Goal: Check status: Check status

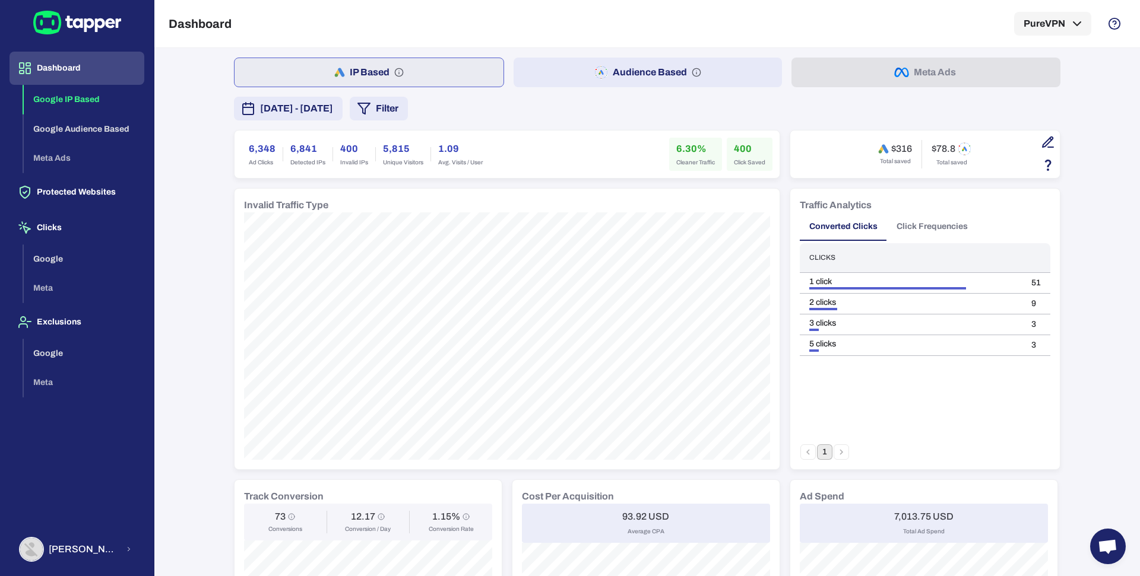
click at [548, 90] on div "IP Based Audience Based Meta Ads [DATE] - [DATE] Filter 6,348 Ad Clicks 6,841 D…" at bounding box center [647, 560] width 826 height 1005
click at [545, 74] on button "Audience Based" at bounding box center [647, 73] width 269 height 30
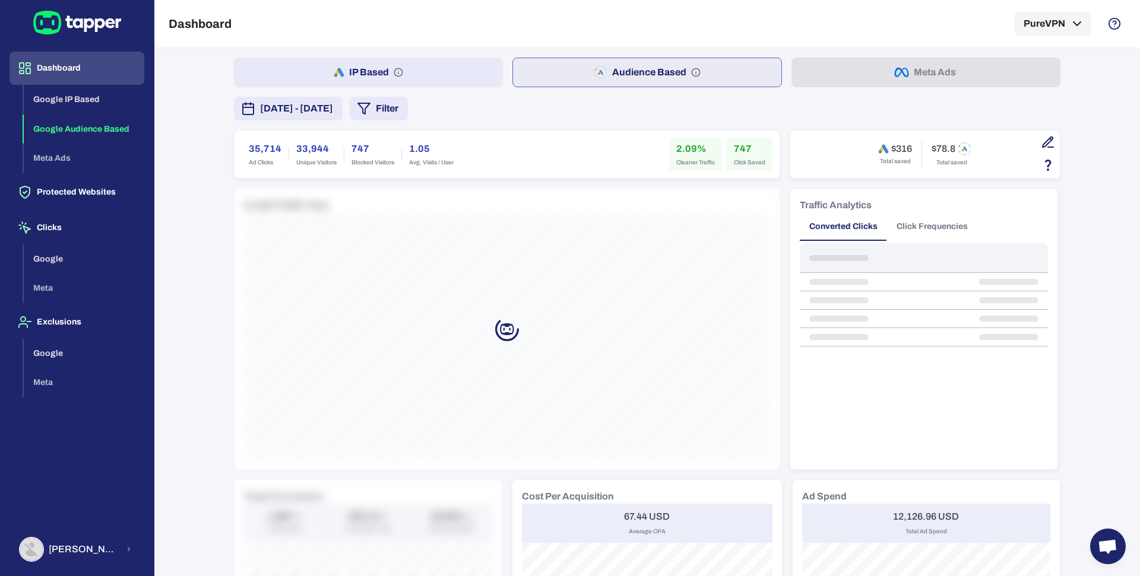
click at [343, 118] on button "[DATE] - [DATE]" at bounding box center [288, 109] width 109 height 24
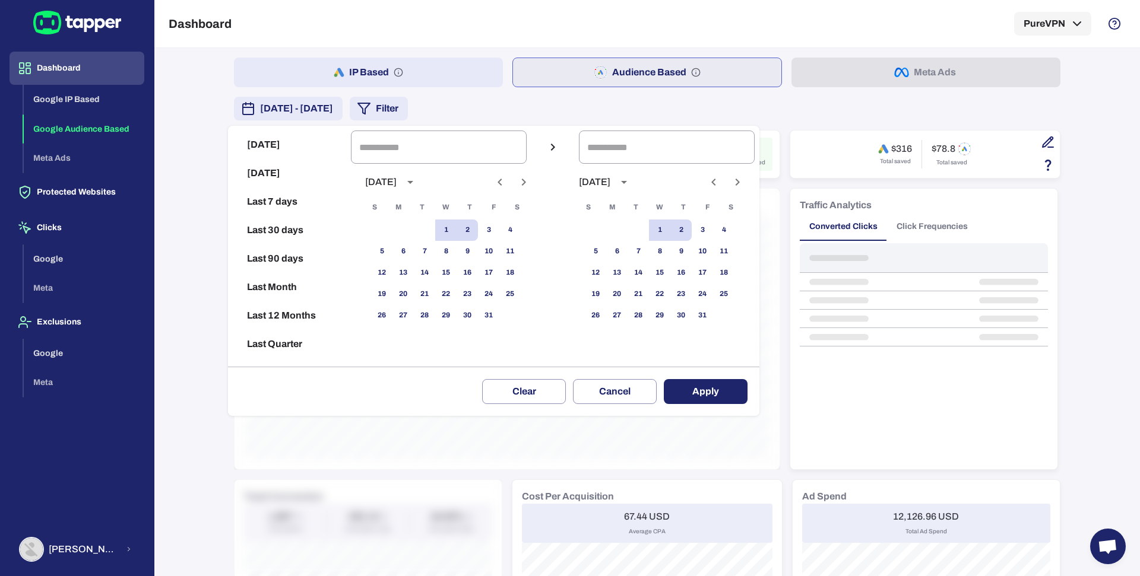
click at [360, 118] on div at bounding box center [570, 288] width 1140 height 576
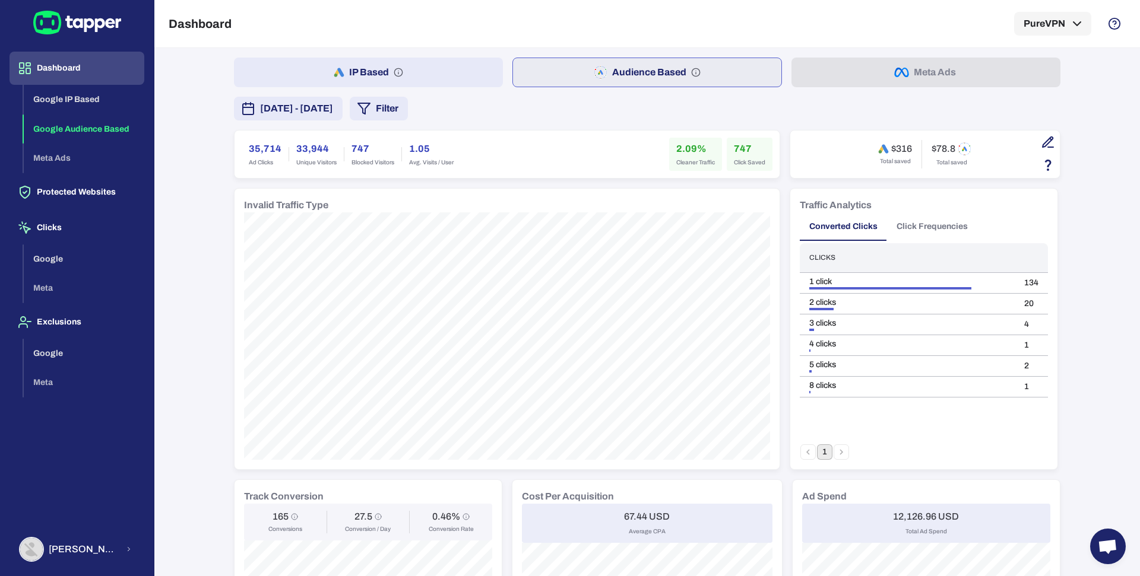
click at [343, 119] on button "[DATE] - [DATE]" at bounding box center [288, 109] width 109 height 24
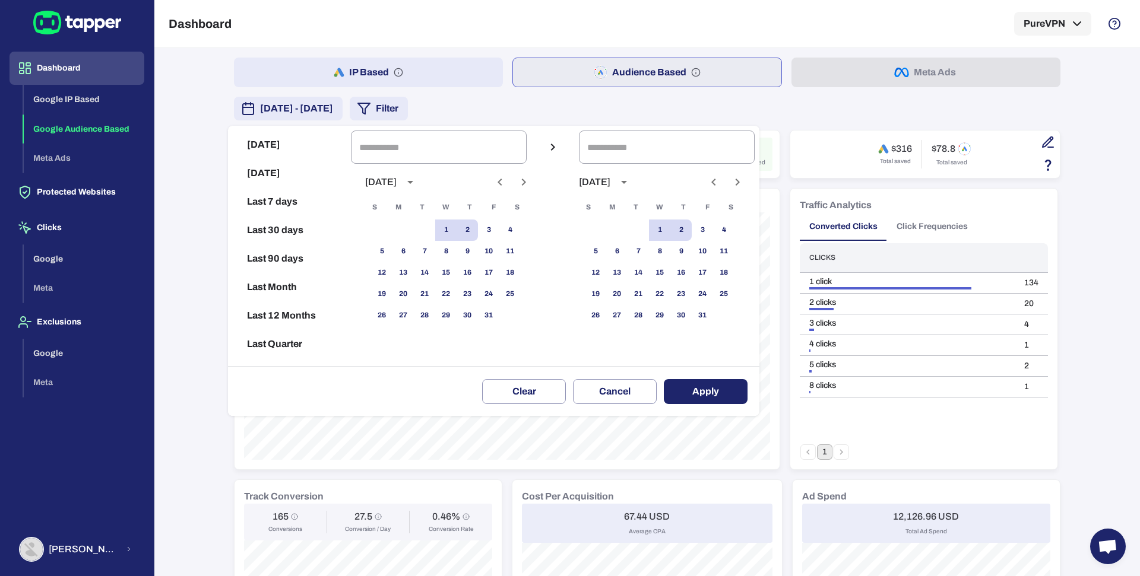
click at [507, 183] on icon "Previous month" at bounding box center [500, 182] width 14 height 14
click at [413, 232] on button "1" at bounding box center [402, 230] width 21 height 21
type input "**********"
click at [715, 184] on div at bounding box center [725, 182] width 44 height 20
click at [721, 183] on icon "Previous month" at bounding box center [713, 182] width 14 height 14
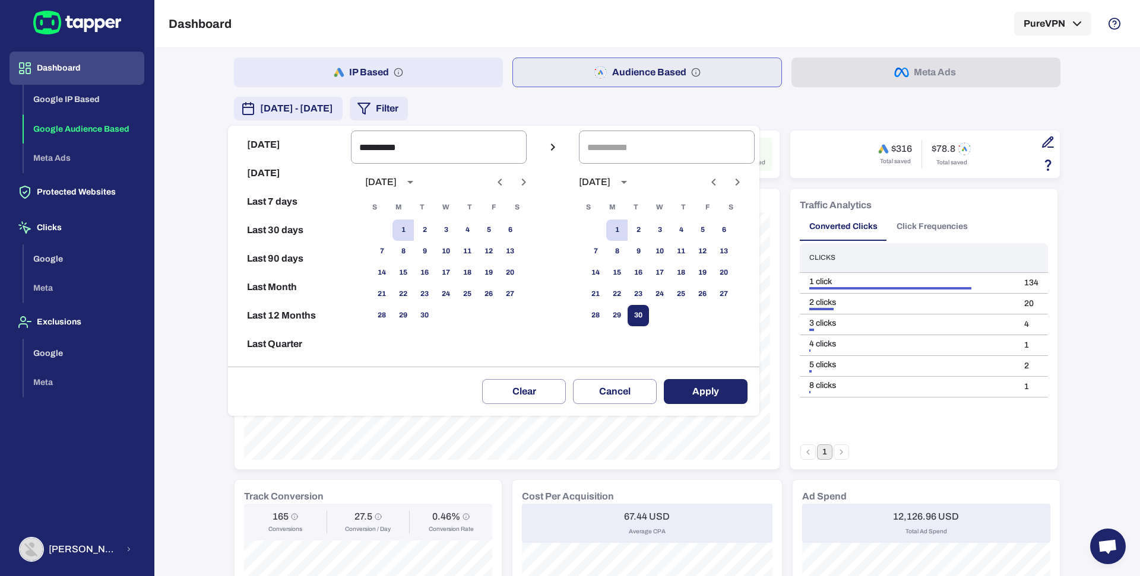
click at [649, 316] on button "30" at bounding box center [637, 315] width 21 height 21
type input "**********"
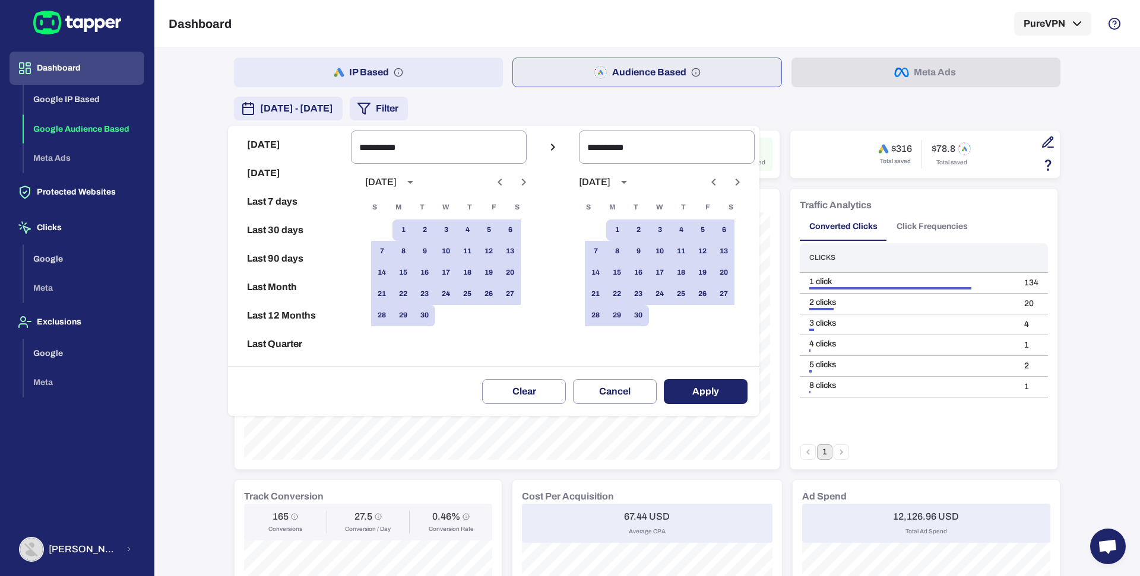
click at [725, 395] on button "Apply" at bounding box center [706, 391] width 84 height 25
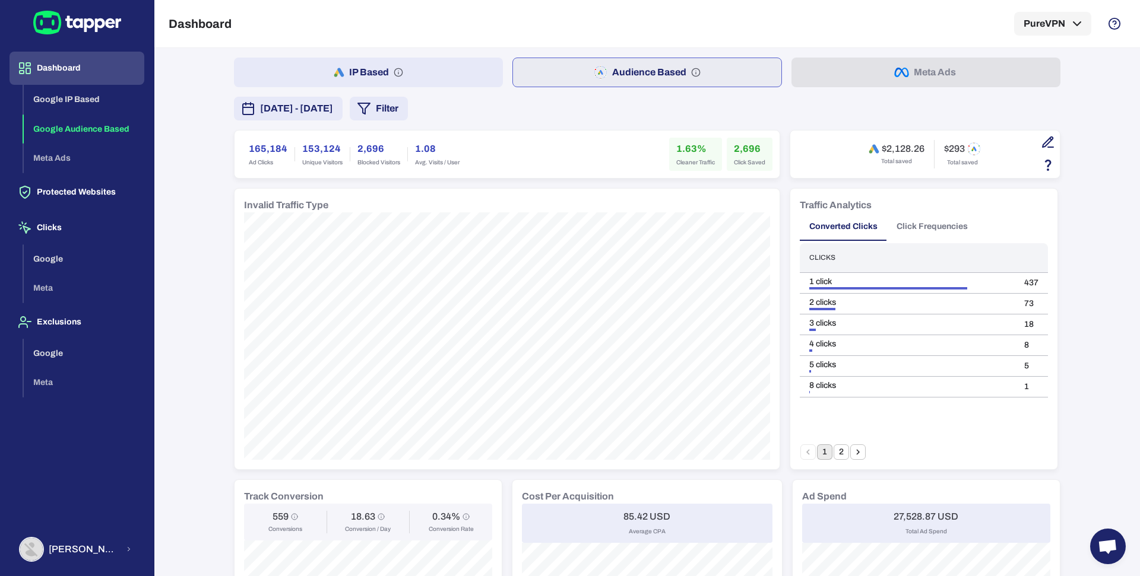
scroll to position [776, 0]
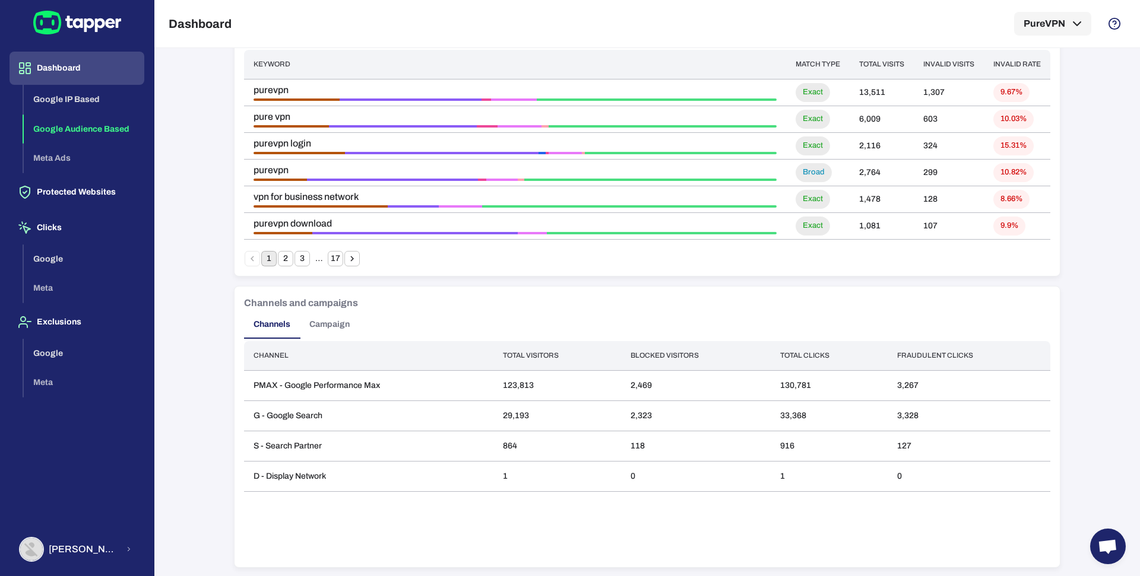
click at [311, 323] on button "Campaign" at bounding box center [329, 324] width 59 height 28
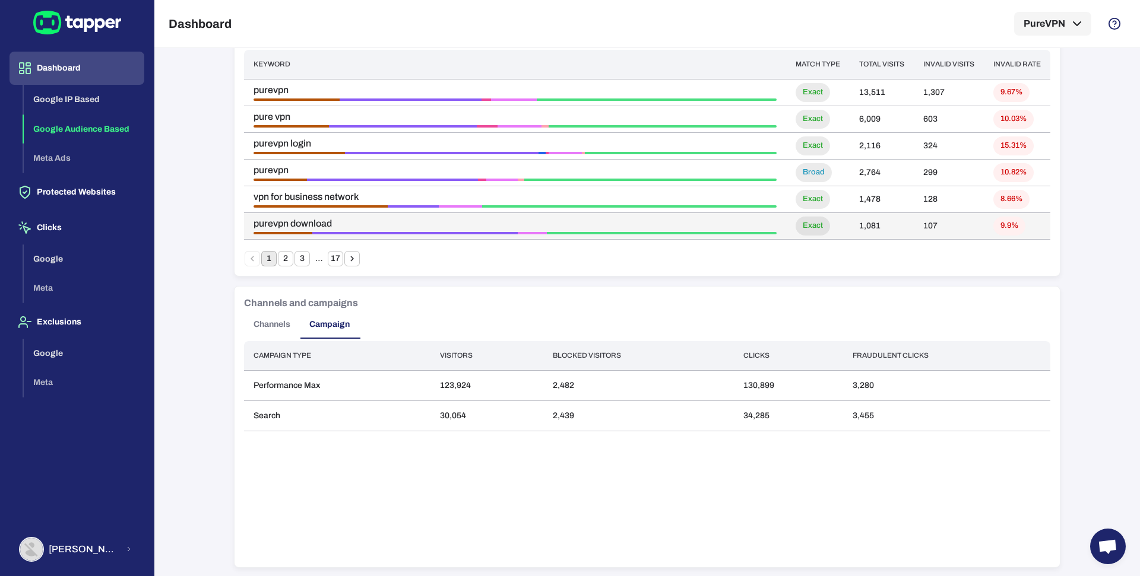
scroll to position [0, 0]
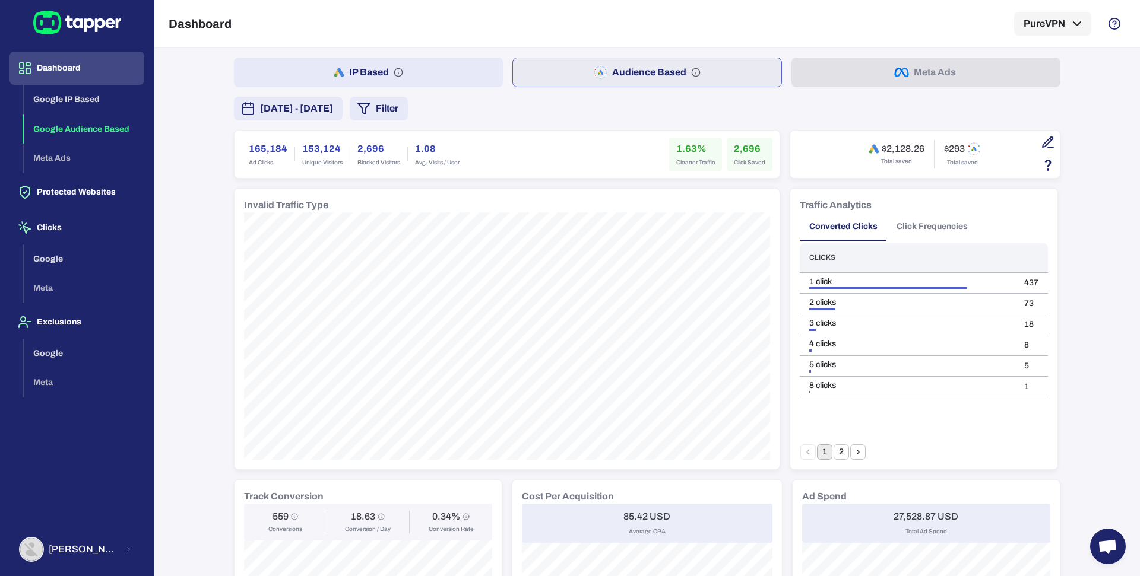
click at [408, 107] on button "Filter" at bounding box center [379, 109] width 58 height 24
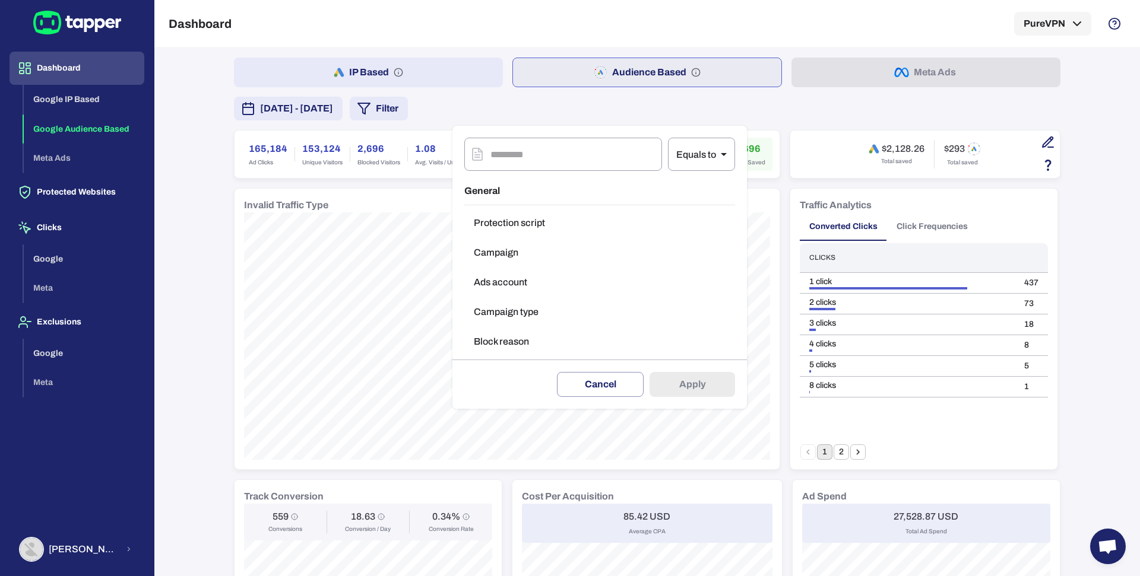
click at [497, 310] on button "Campaign type" at bounding box center [599, 312] width 271 height 24
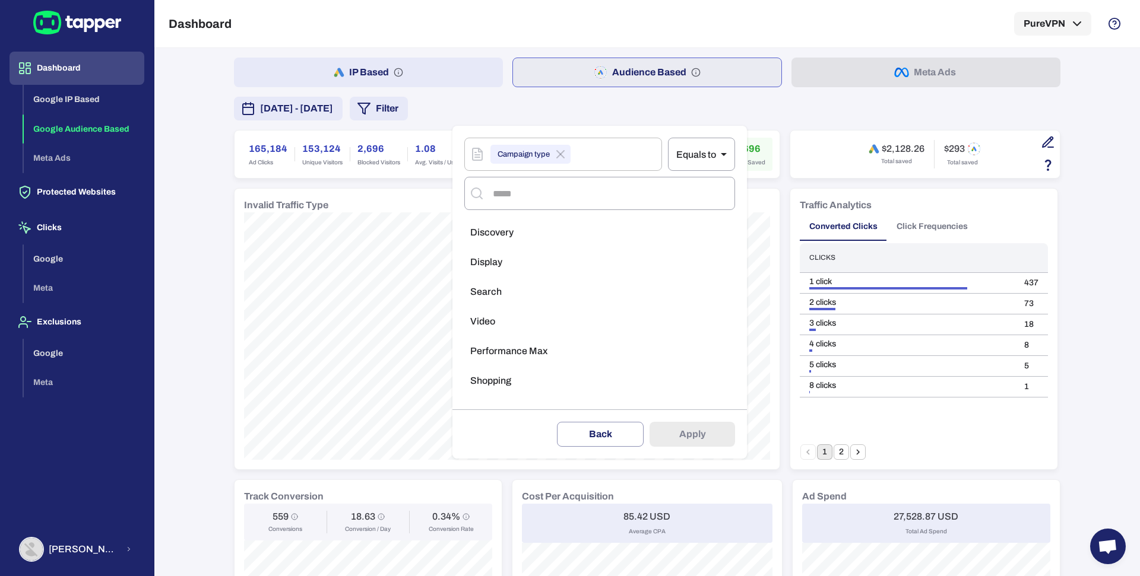
click at [508, 341] on li "Performance Max" at bounding box center [599, 352] width 271 height 24
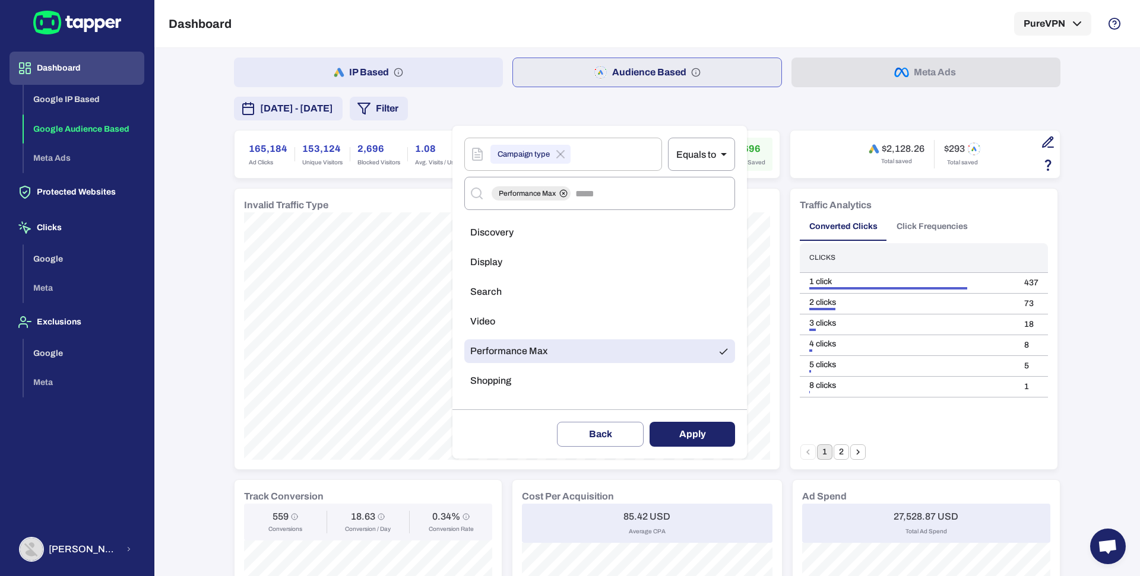
click at [692, 430] on button "Apply" at bounding box center [691, 434] width 85 height 25
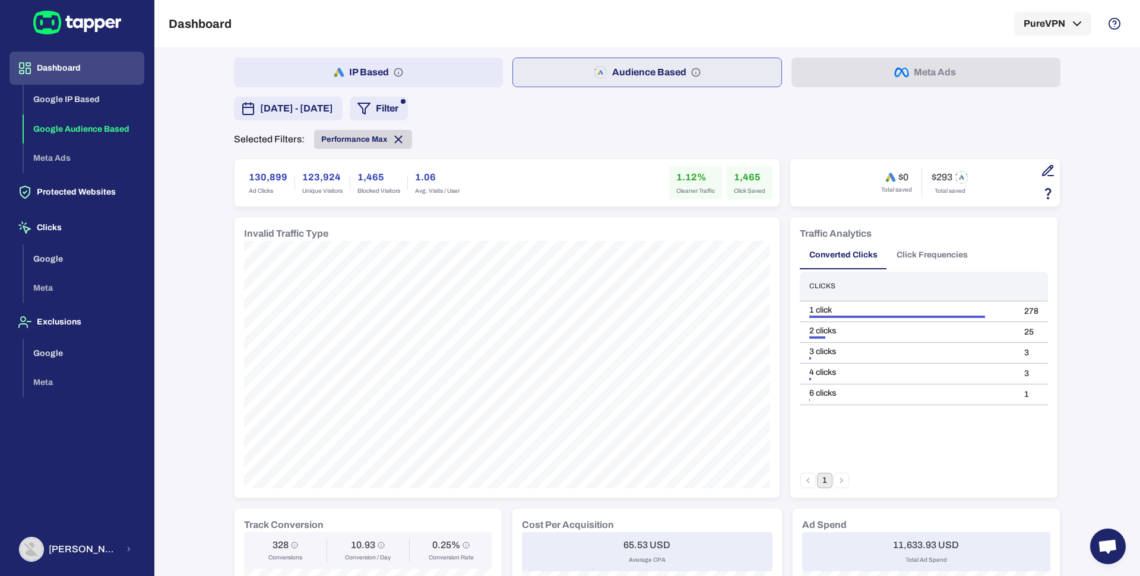
click at [359, 135] on span "Performance Max" at bounding box center [354, 139] width 66 height 9
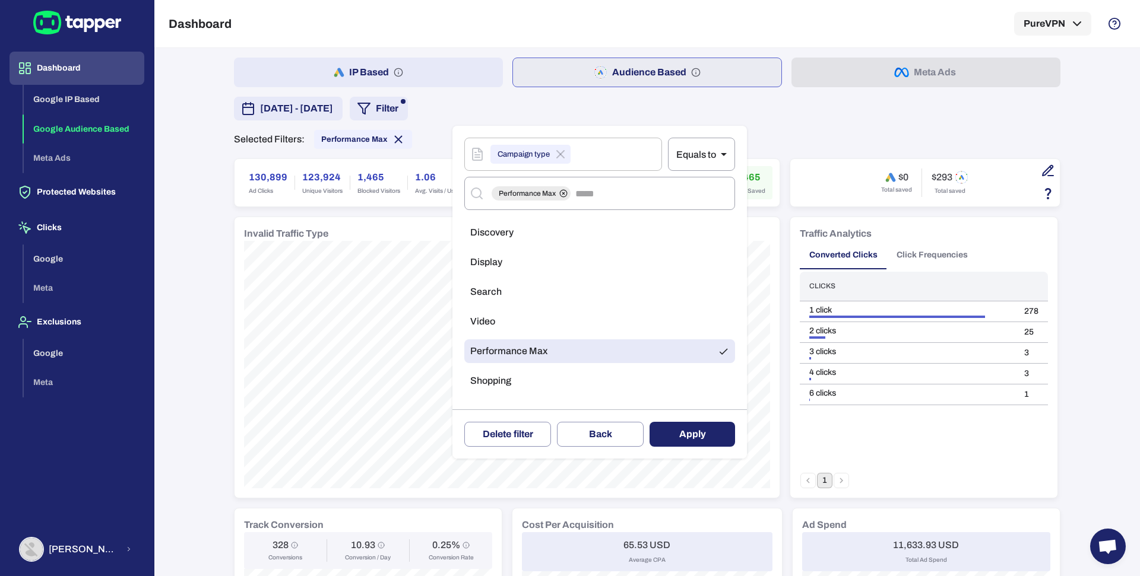
click at [502, 292] on li "Search" at bounding box center [599, 292] width 271 height 24
click at [518, 354] on span "Performance Max" at bounding box center [508, 351] width 77 height 12
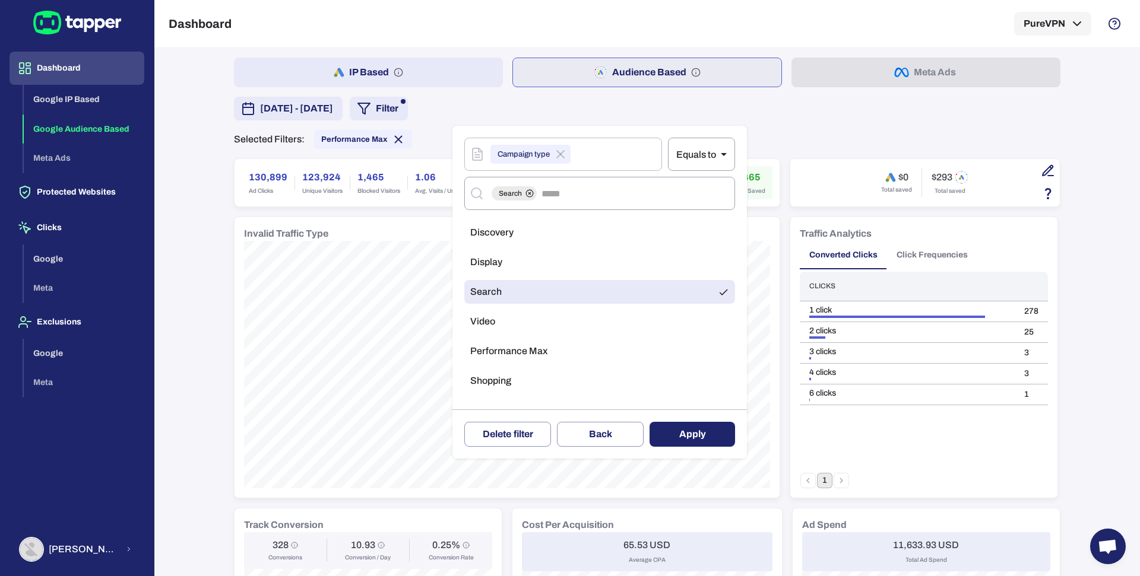
click at [673, 424] on button "Apply" at bounding box center [691, 434] width 85 height 25
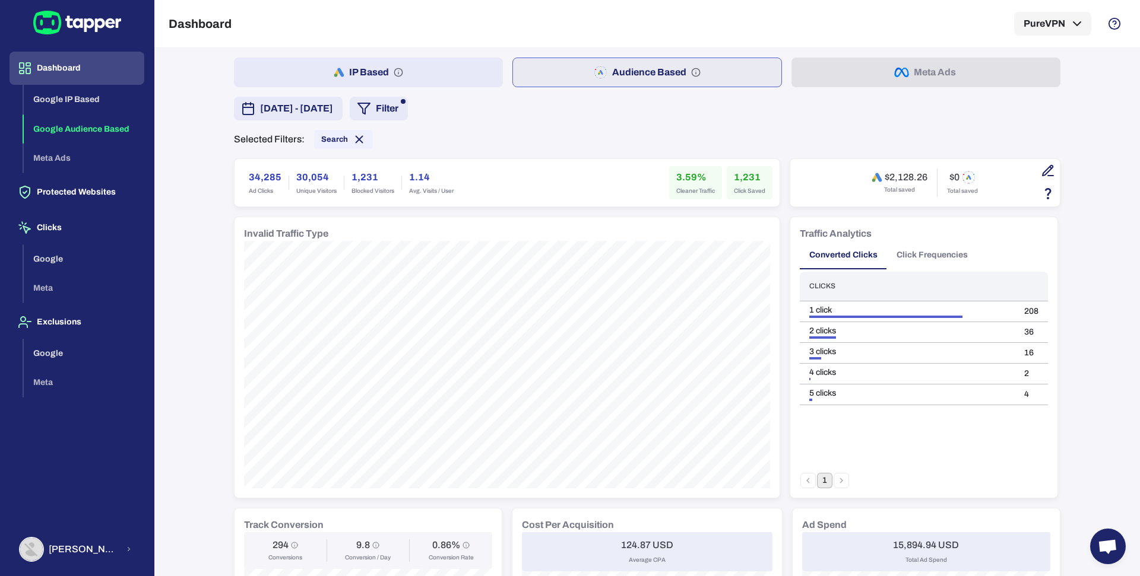
click at [1038, 172] on button "button" at bounding box center [1048, 171] width 20 height 20
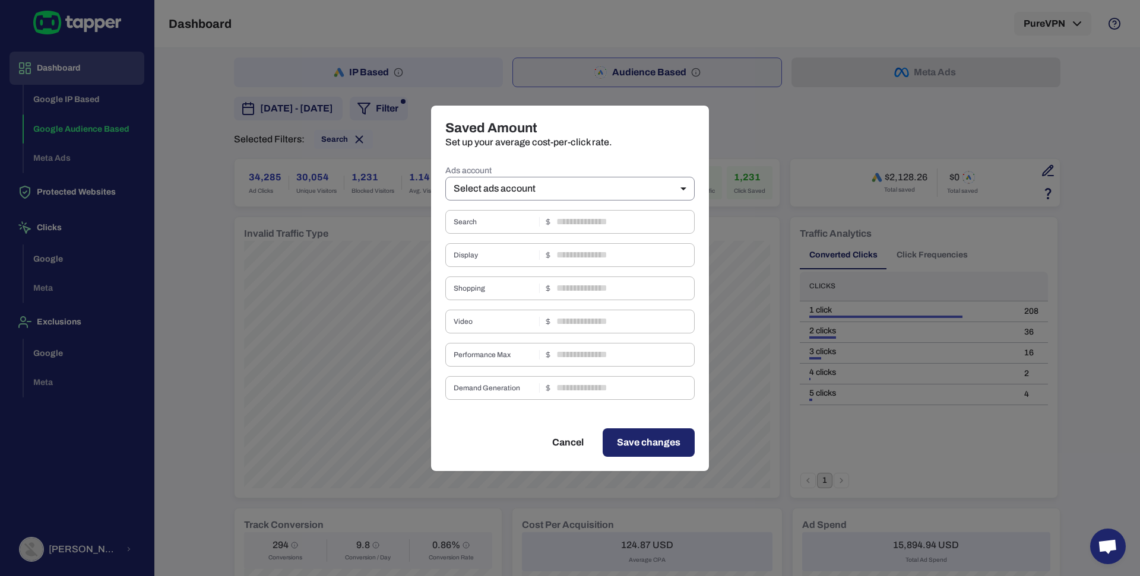
click at [598, 186] on body "Dashboard Google IP Based Google Audience Based Meta Ads Protected Websites Cli…" at bounding box center [570, 288] width 1140 height 576
click at [558, 236] on li "Pure VPN (GOOGLE ADS)" at bounding box center [569, 233] width 249 height 19
type input "***"
type input "****"
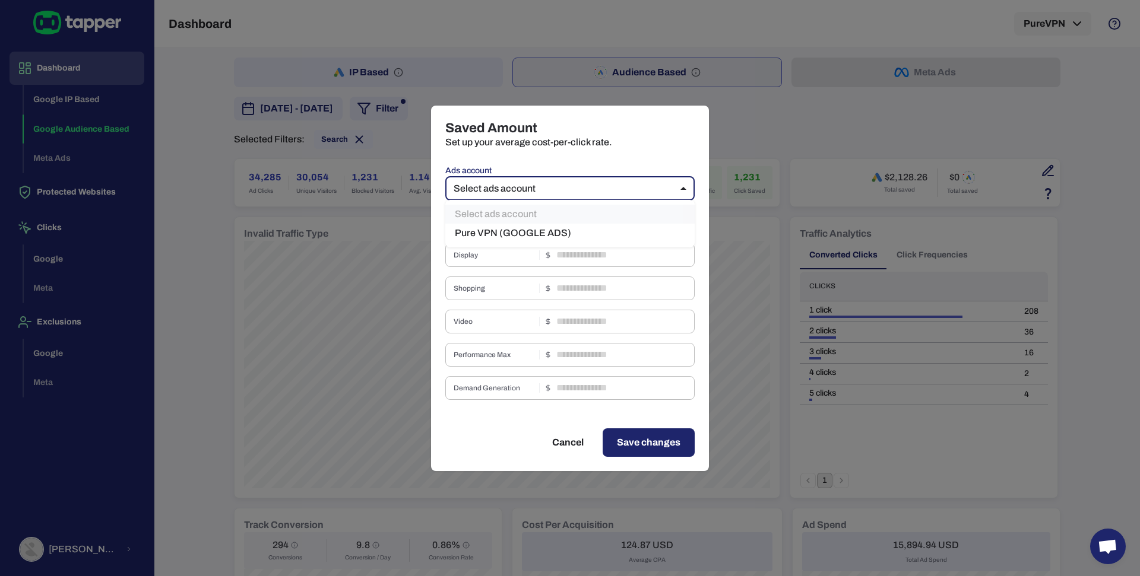
type input "*"
type input "****"
type input "***"
type input "*"
click at [588, 221] on input "****" at bounding box center [625, 222] width 138 height 24
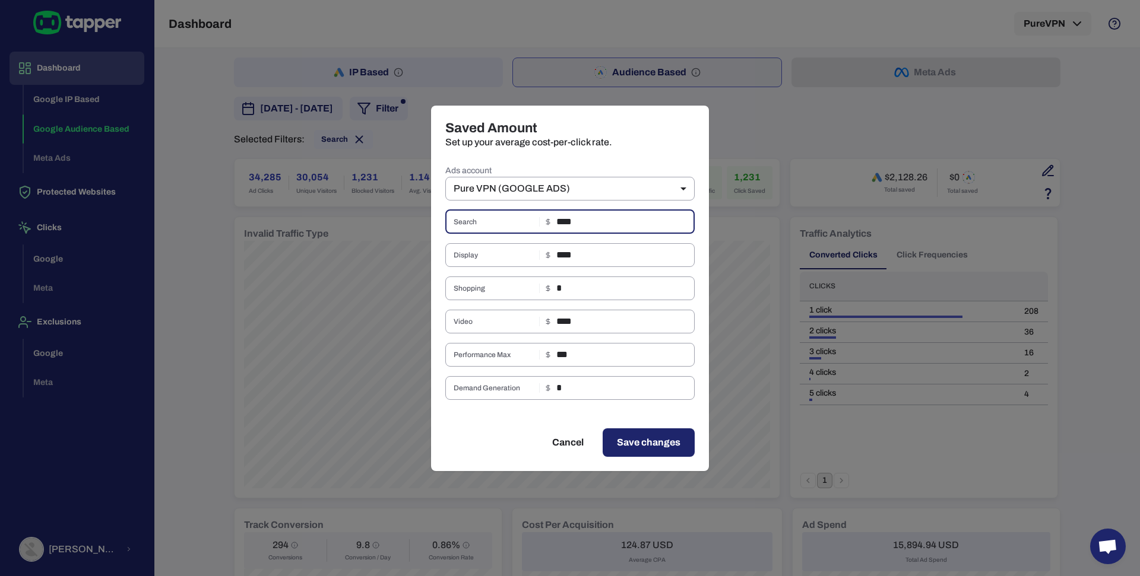
click at [588, 221] on input "****" at bounding box center [625, 222] width 138 height 24
type input "****"
click at [591, 252] on input "****" at bounding box center [625, 255] width 138 height 24
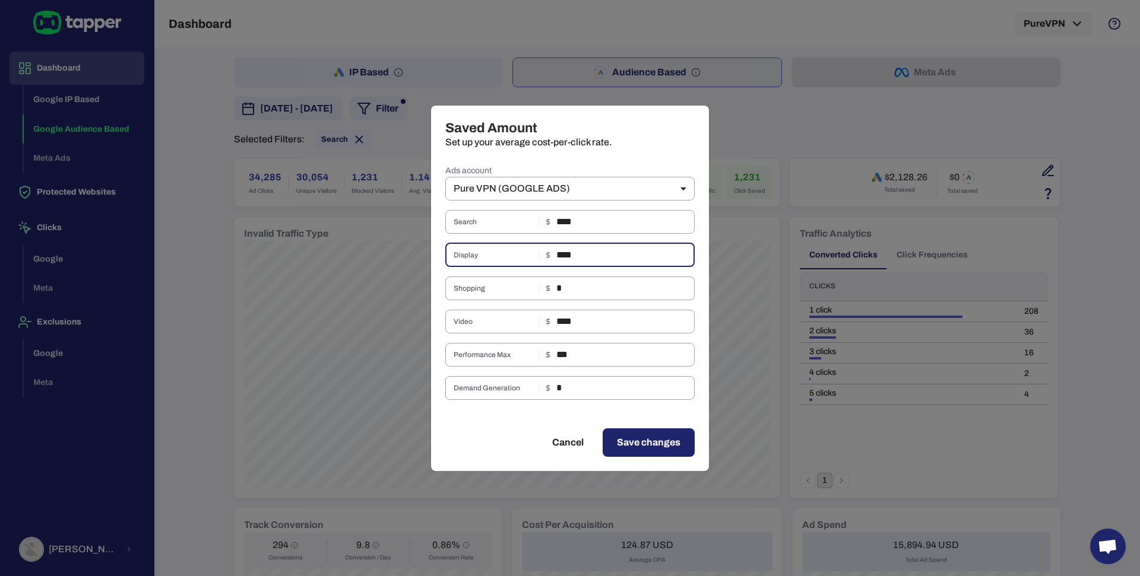
click at [591, 252] on input "****" at bounding box center [625, 255] width 138 height 24
click at [597, 325] on input "****" at bounding box center [625, 322] width 138 height 24
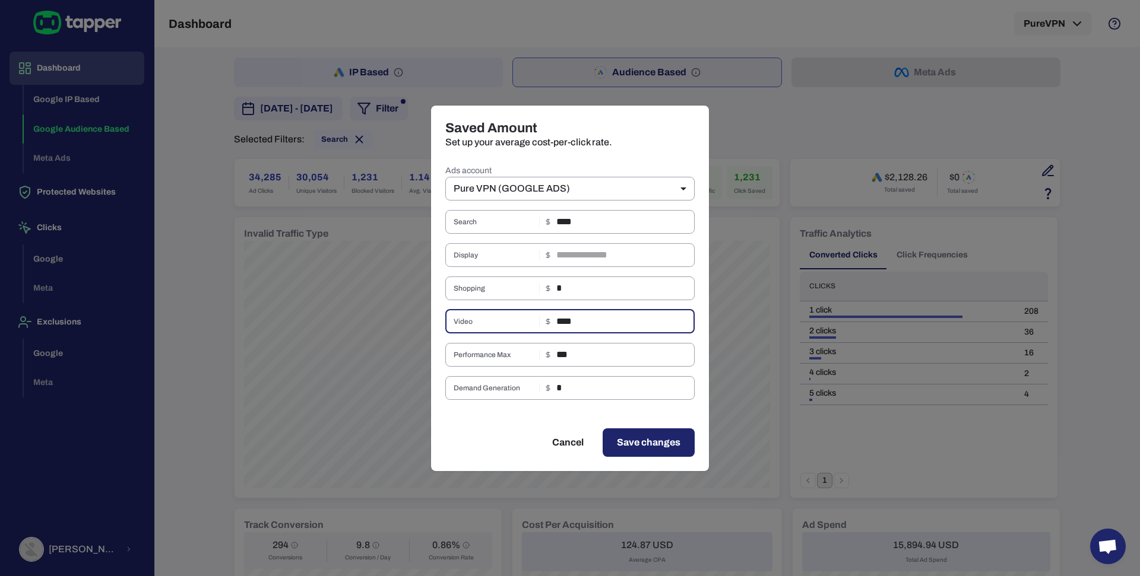
click at [597, 325] on input "****" at bounding box center [625, 322] width 138 height 24
click at [591, 353] on input "***" at bounding box center [625, 355] width 138 height 24
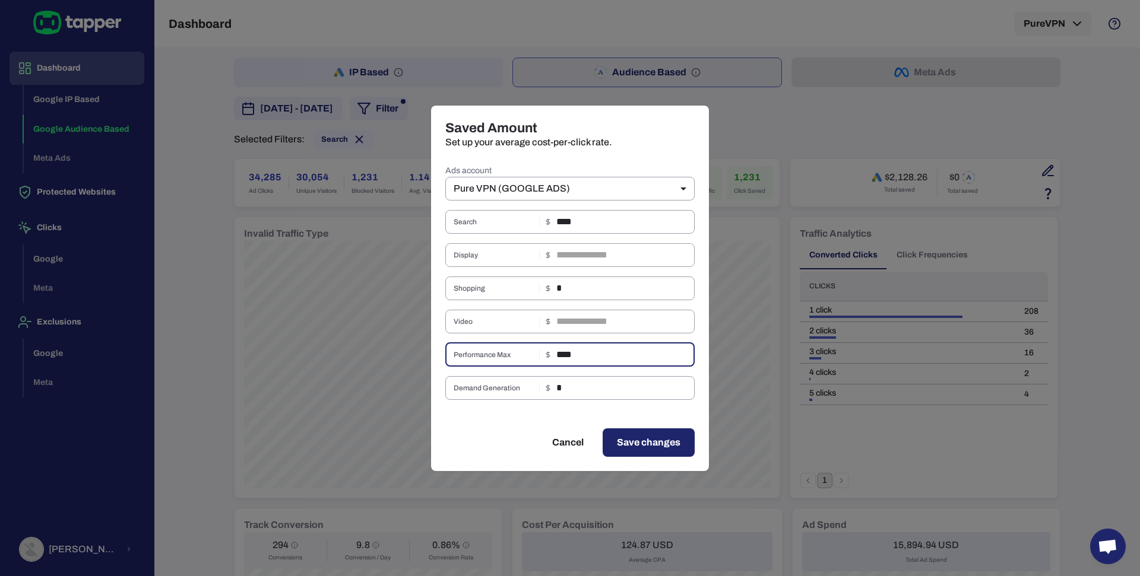
type input "****"
click at [629, 436] on span "Save changes" at bounding box center [649, 443] width 64 height 14
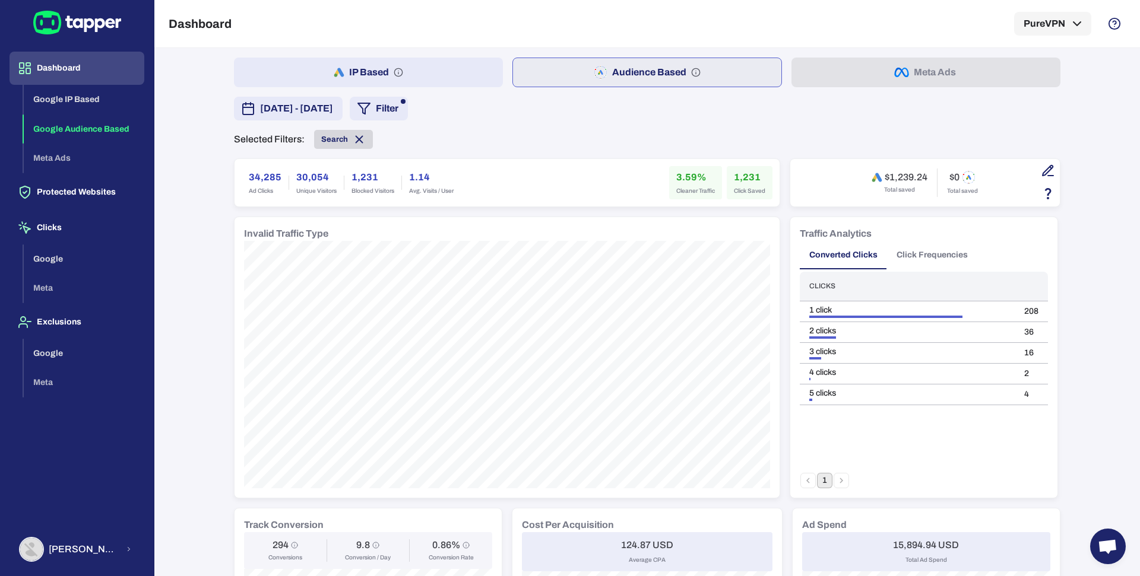
click at [355, 145] on icon at bounding box center [359, 139] width 13 height 13
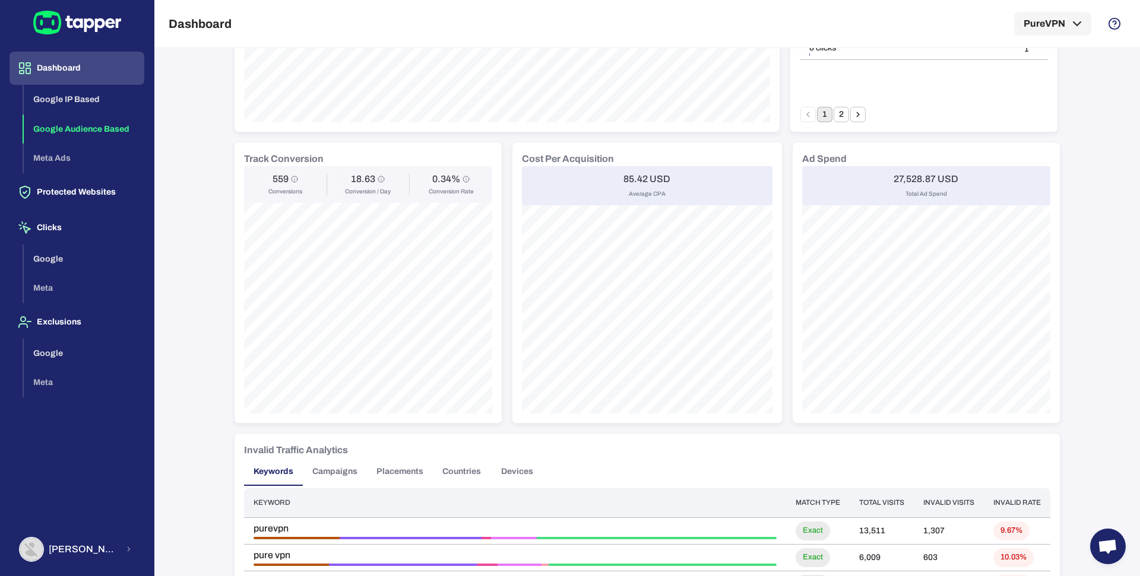
scroll to position [324, 0]
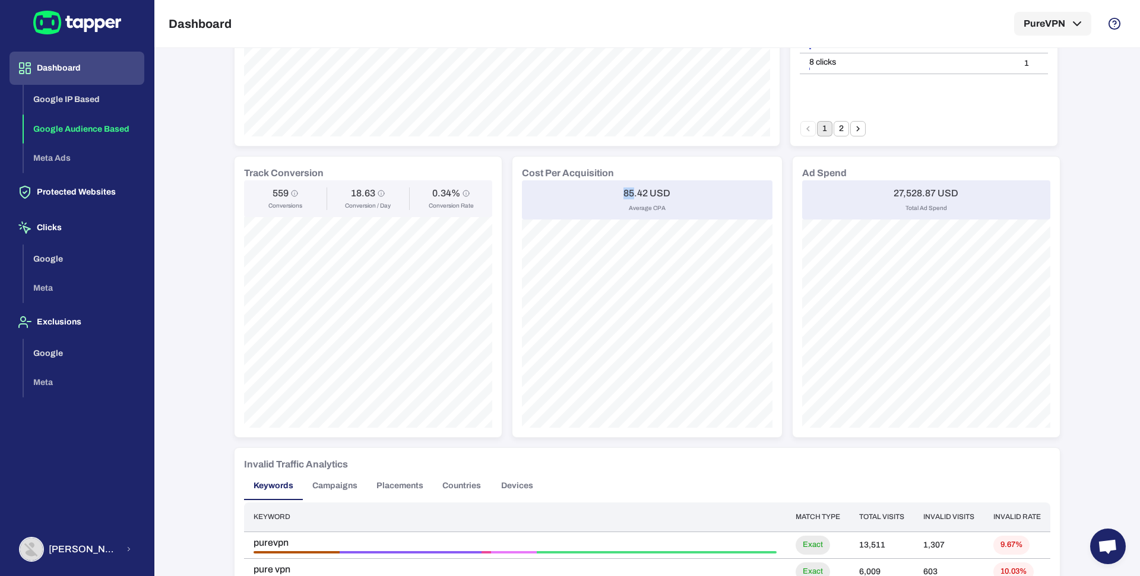
drag, startPoint x: 611, startPoint y: 189, endPoint x: 629, endPoint y: 189, distance: 17.8
click at [629, 189] on div "85.42 USD Average CPA" at bounding box center [647, 199] width 251 height 39
copy h6 "85"
click at [592, 195] on div "85.42 USD Average CPA" at bounding box center [647, 199] width 251 height 39
drag, startPoint x: 610, startPoint y: 191, endPoint x: 630, endPoint y: 191, distance: 20.2
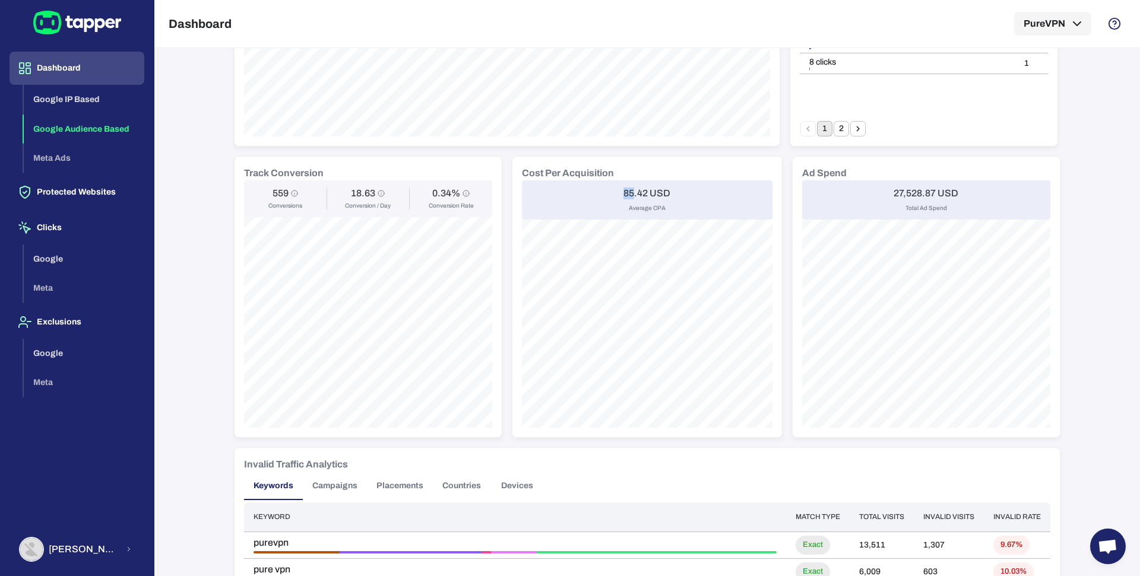
click at [630, 191] on div "85.42 USD Average CPA" at bounding box center [647, 199] width 251 height 39
copy h6 "85"
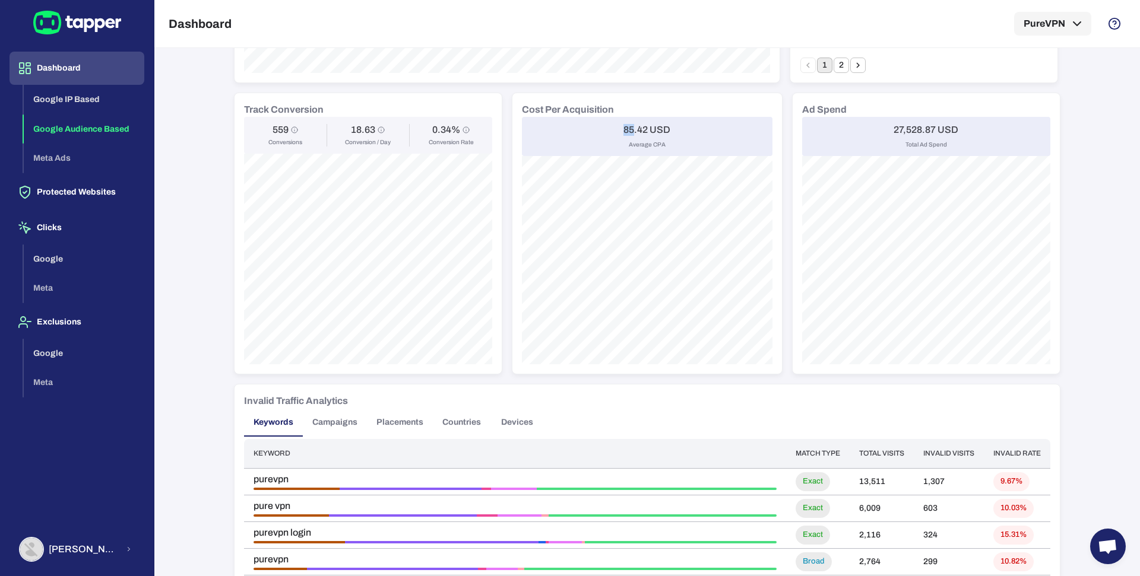
scroll to position [367, 0]
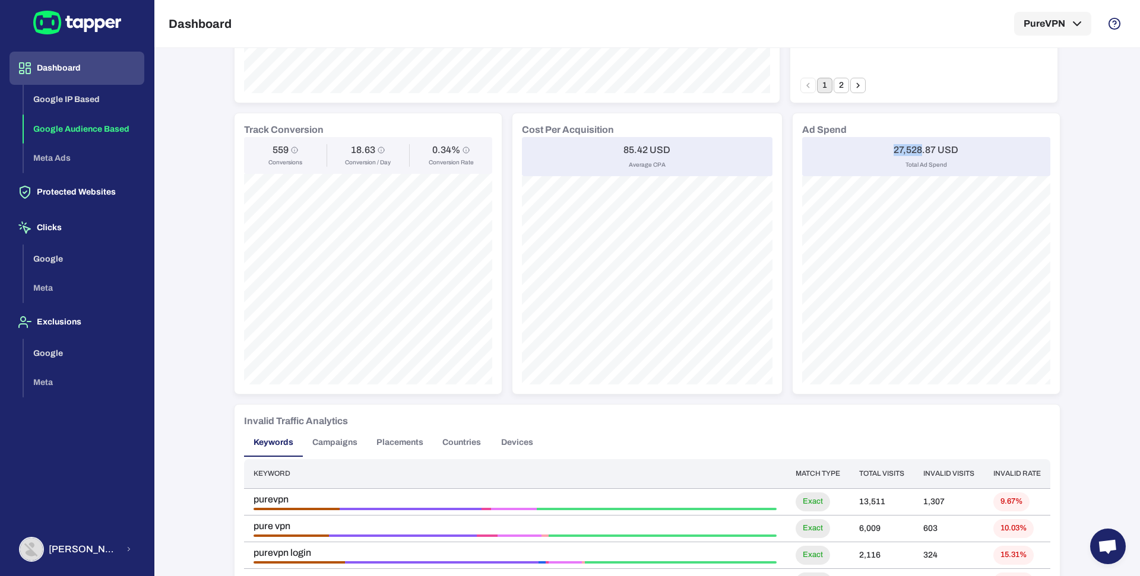
drag, startPoint x: 885, startPoint y: 148, endPoint x: 917, endPoint y: 148, distance: 32.7
click at [917, 148] on div "27,528.87 USD Total Ad Spend" at bounding box center [926, 156] width 248 height 39
copy h6 "27,528"
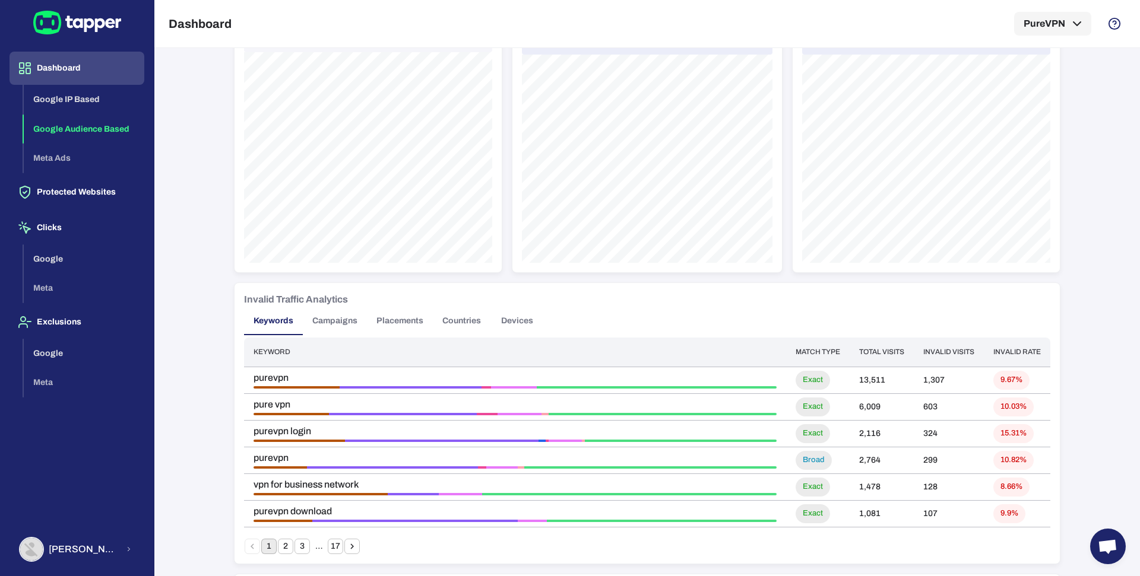
scroll to position [0, 0]
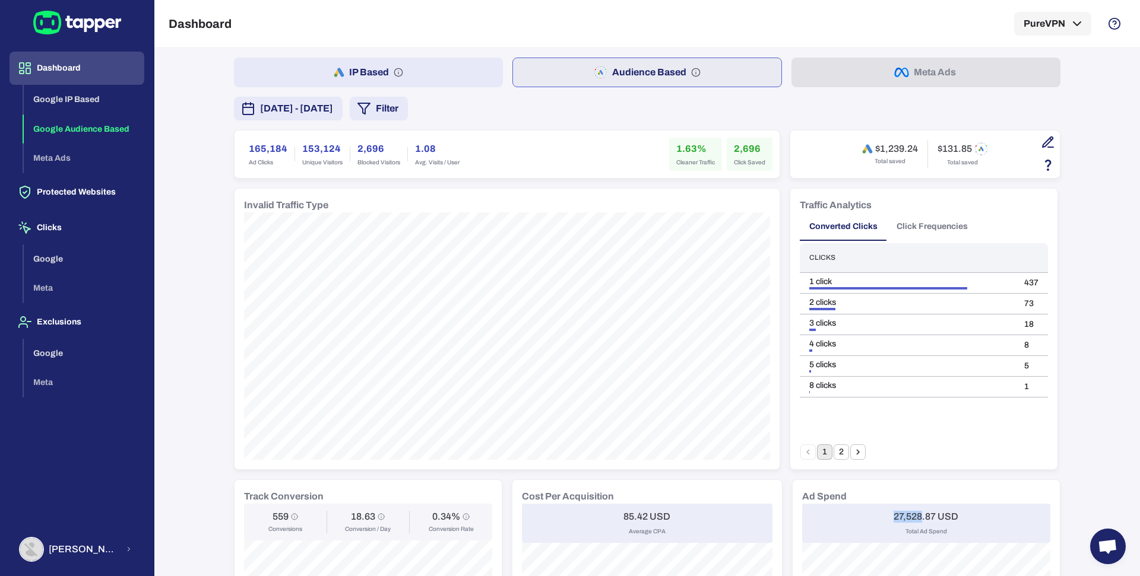
click at [408, 106] on button "Filter" at bounding box center [379, 109] width 58 height 24
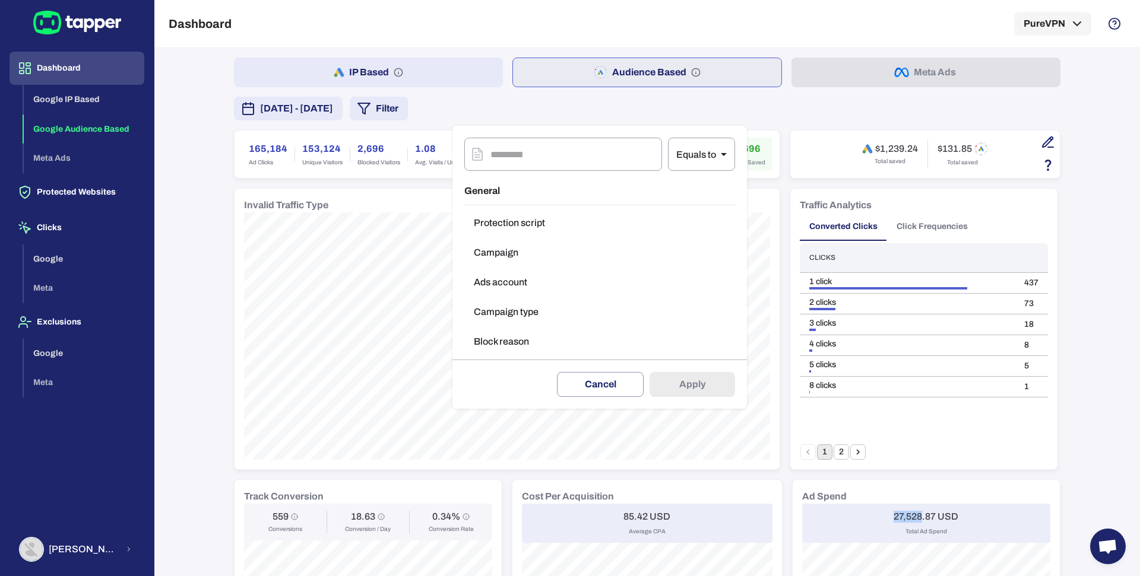
click at [501, 332] on button "Block reason" at bounding box center [599, 342] width 271 height 24
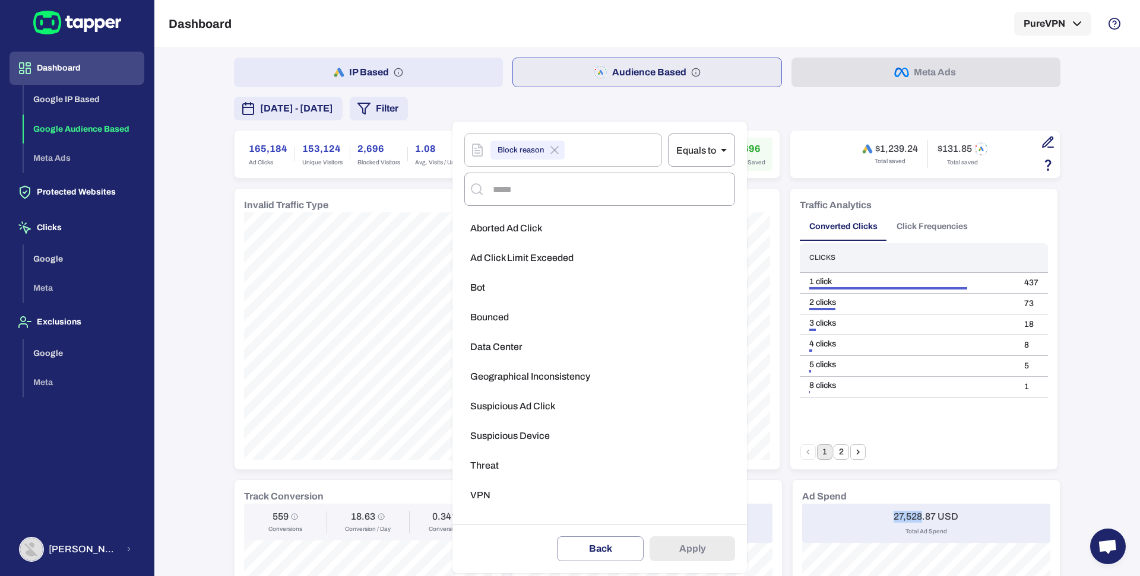
click at [492, 464] on span "Threat" at bounding box center [484, 466] width 28 height 12
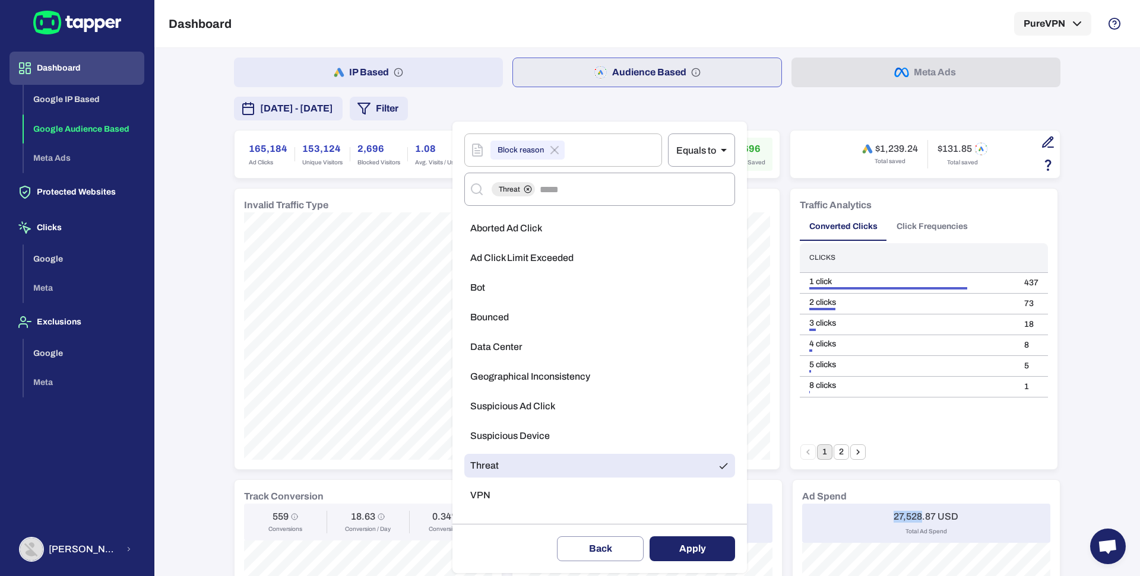
click at [680, 545] on button "Apply" at bounding box center [691, 549] width 85 height 25
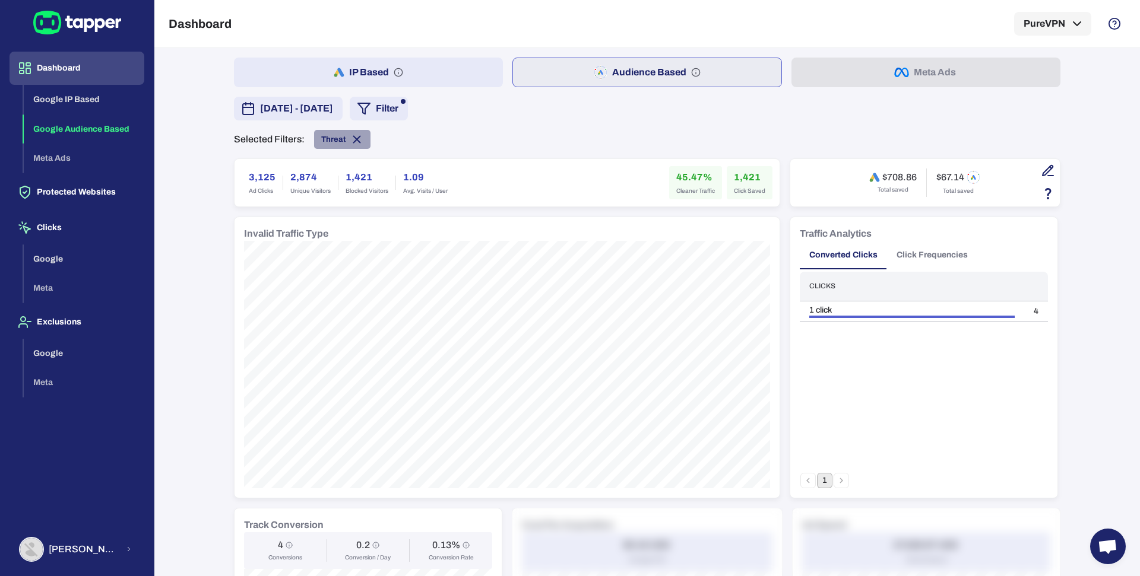
click at [350, 138] on icon at bounding box center [356, 139] width 13 height 13
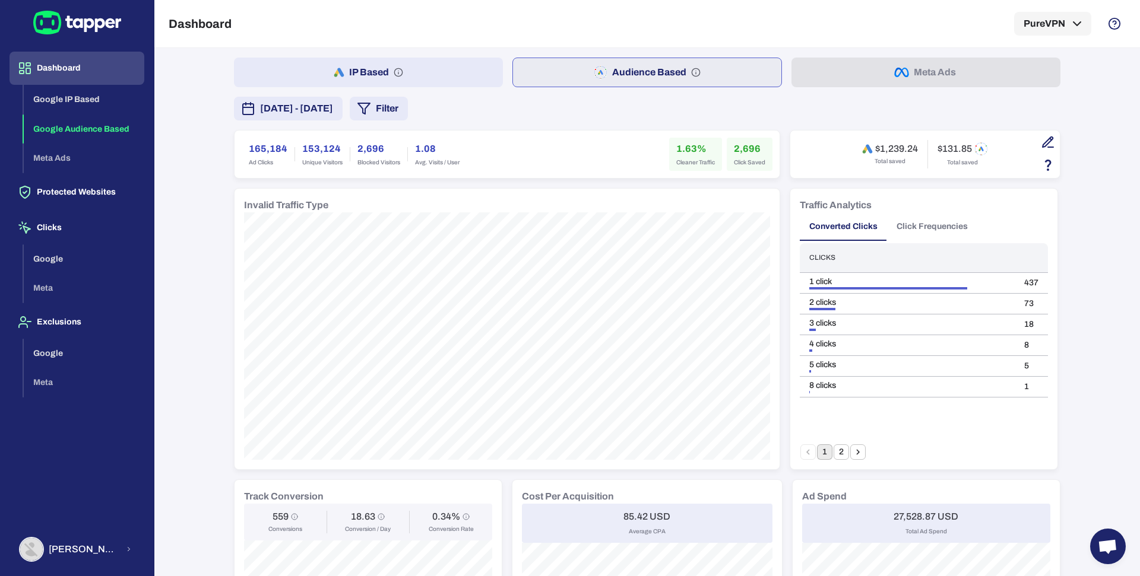
click at [272, 509] on div "559 Conversions 18.63 Conversion / Day 0.34% Conversion Rate" at bounding box center [368, 522] width 248 height 37
copy h6 "559"
drag, startPoint x: 242, startPoint y: 149, endPoint x: 278, endPoint y: 150, distance: 35.6
click at [278, 150] on h6 "165,184" at bounding box center [268, 149] width 39 height 14
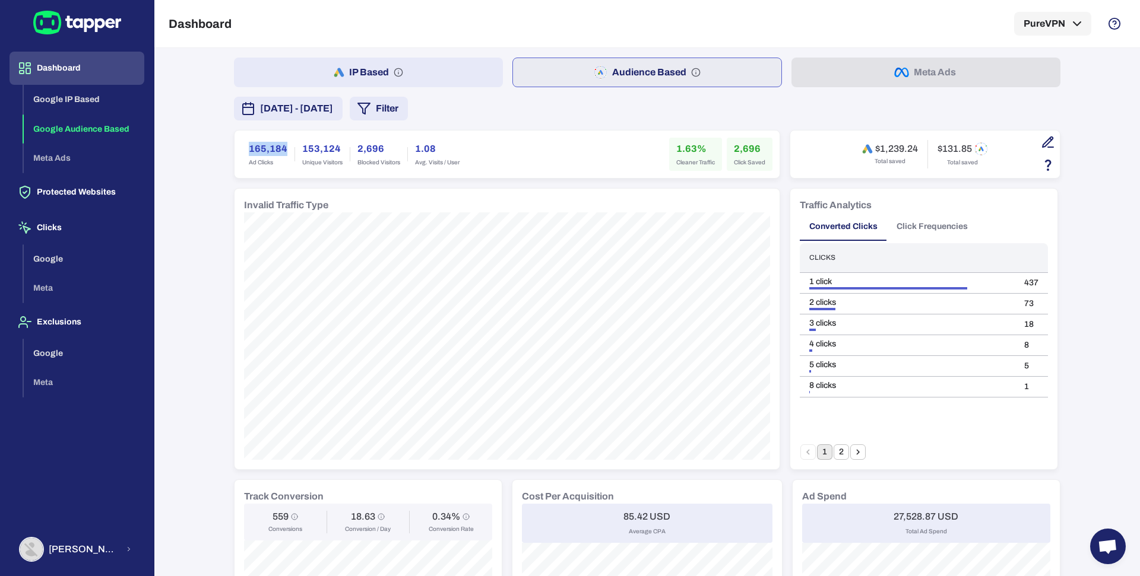
copy h6 "165,184"
click at [734, 145] on h6 "2,696" at bounding box center [749, 149] width 31 height 14
copy h6 "2,696"
drag, startPoint x: 665, startPoint y: 141, endPoint x: 697, endPoint y: 145, distance: 32.3
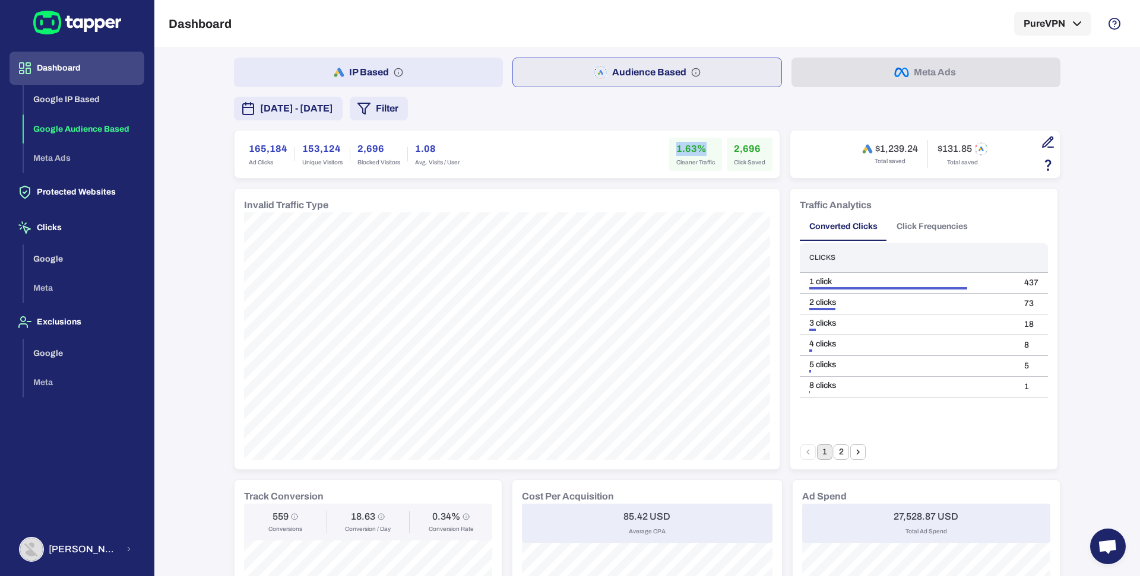
click at [697, 145] on div "1.63% Cleaner Traffic" at bounding box center [695, 154] width 53 height 33
copy h6 "1.63%"
click at [408, 107] on button "Filter" at bounding box center [379, 109] width 58 height 24
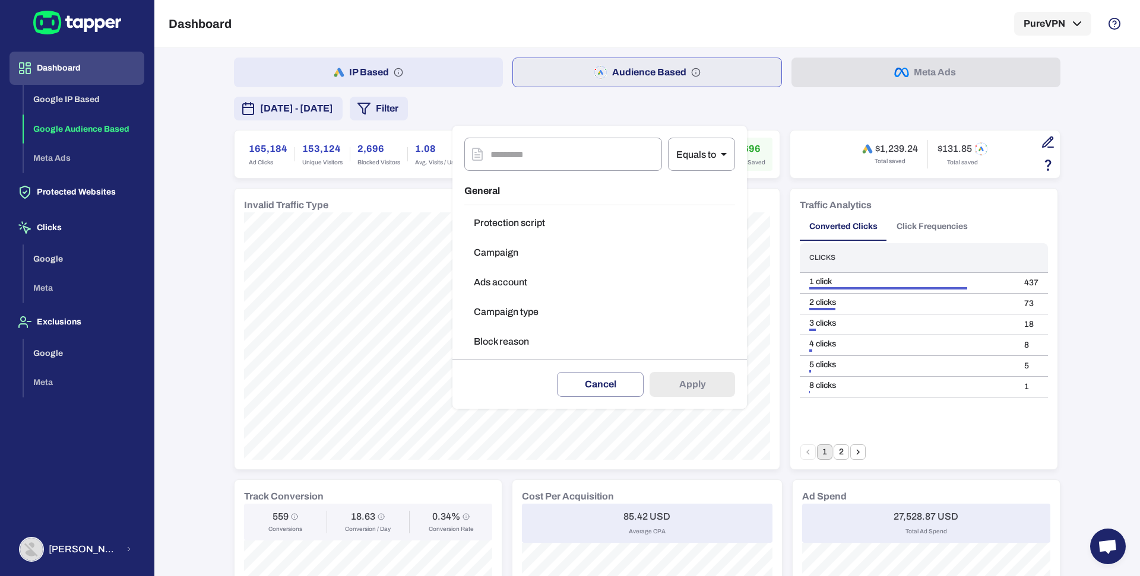
click at [494, 318] on button "Campaign type" at bounding box center [599, 312] width 271 height 24
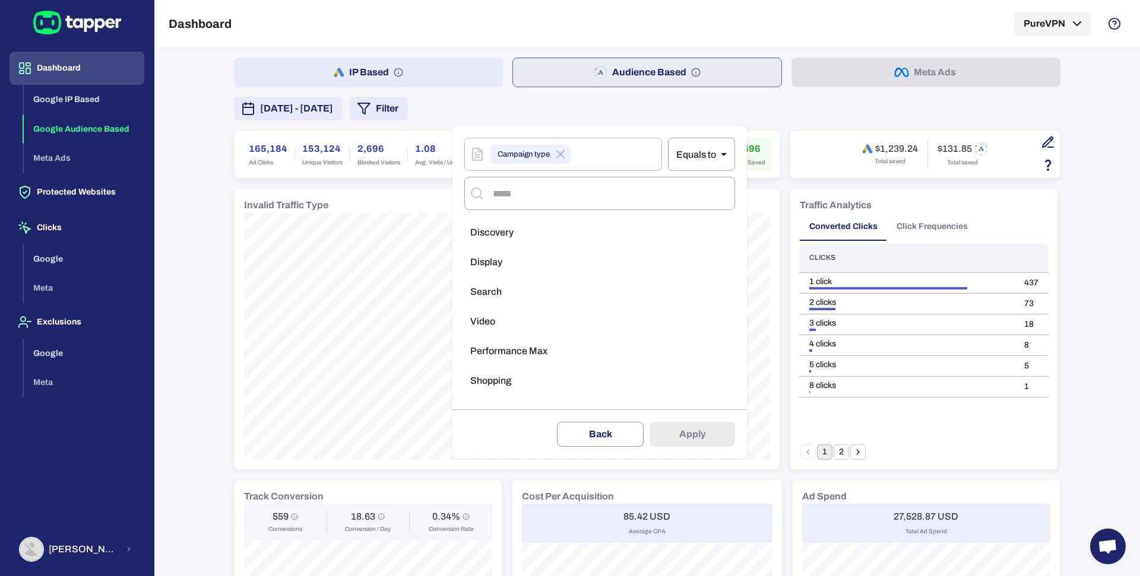
click at [502, 341] on li "Performance Max" at bounding box center [599, 352] width 271 height 24
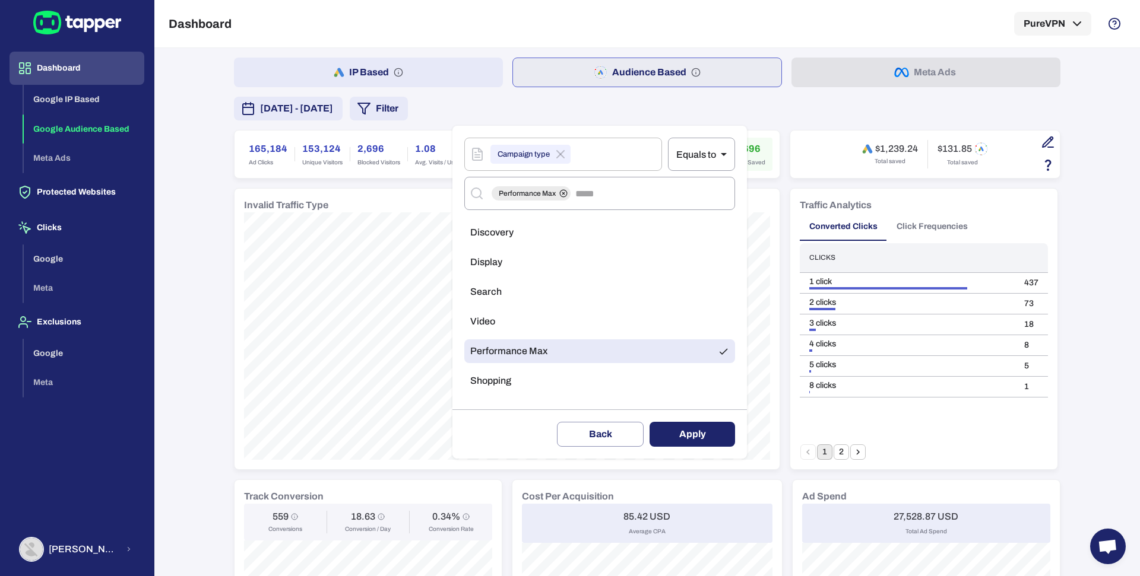
click at [671, 422] on button "Apply" at bounding box center [691, 434] width 85 height 25
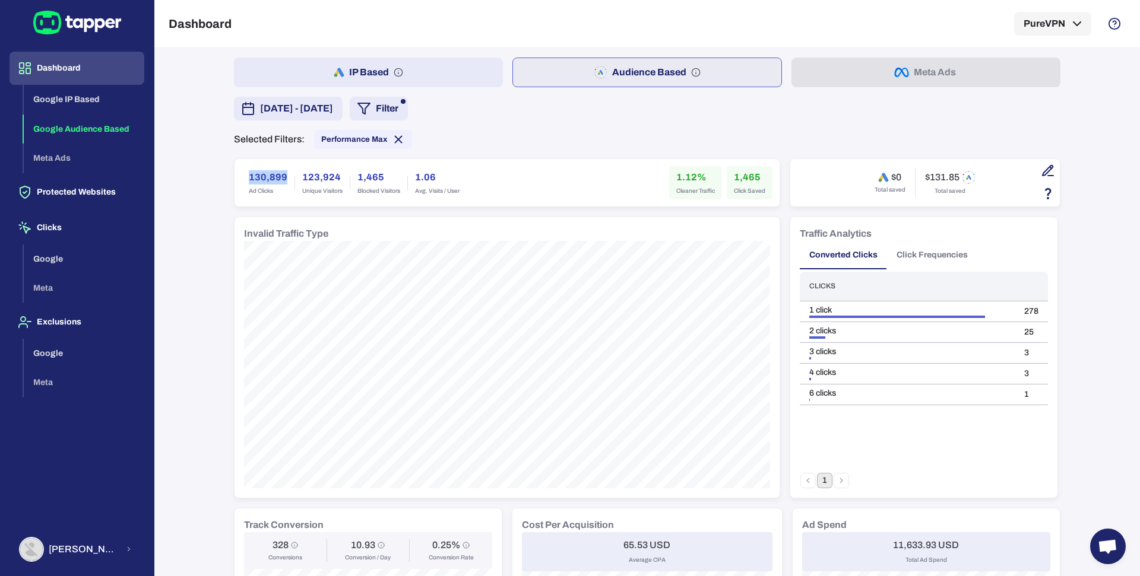
drag, startPoint x: 238, startPoint y: 177, endPoint x: 280, endPoint y: 177, distance: 42.1
click at [280, 177] on div "130,899 Ad Clicks" at bounding box center [268, 182] width 53 height 33
copy h6 "130,899"
click at [680, 172] on h6 "1.12%" at bounding box center [695, 177] width 39 height 14
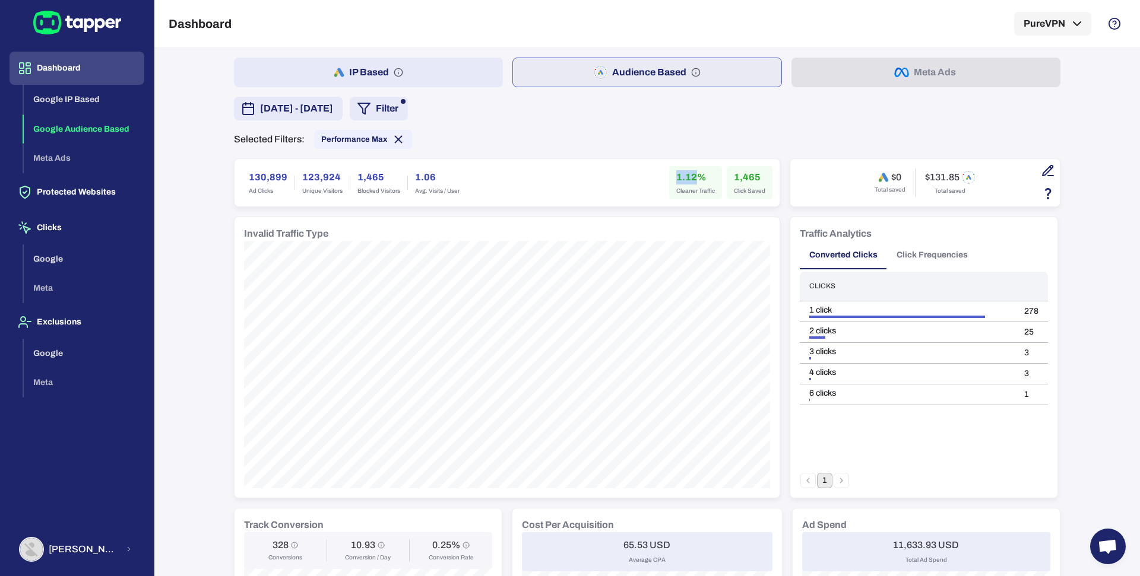
copy h6 "1.12"
click at [734, 175] on h6 "1,465" at bounding box center [749, 177] width 31 height 14
copy h6 "1,465"
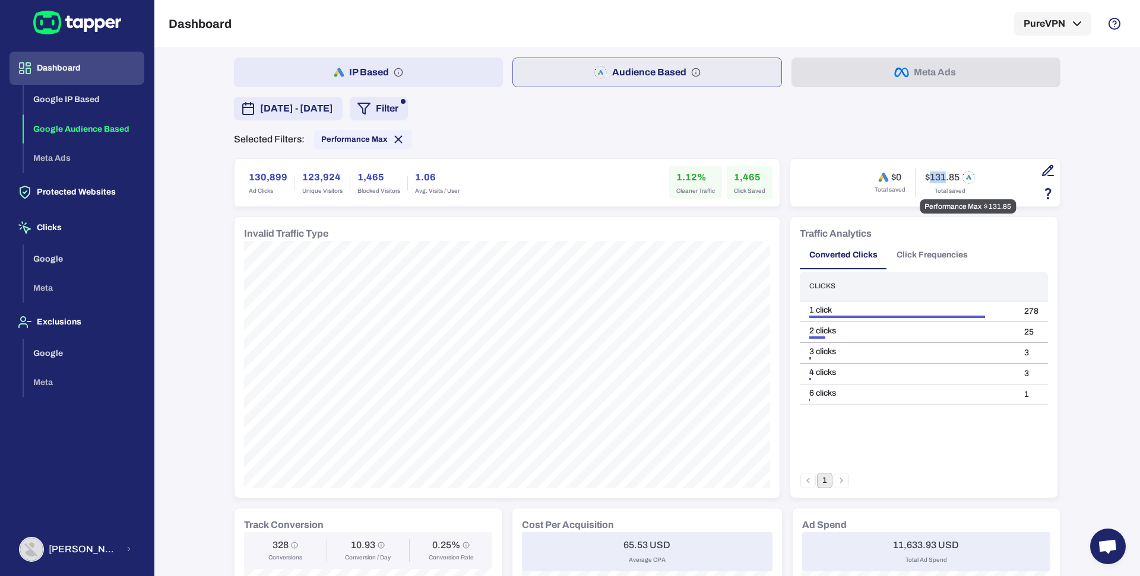
drag, startPoint x: 924, startPoint y: 175, endPoint x: 938, endPoint y: 179, distance: 14.1
click at [938, 179] on h6 "$131.85" at bounding box center [942, 178] width 34 height 12
click at [392, 143] on icon at bounding box center [398, 139] width 13 height 13
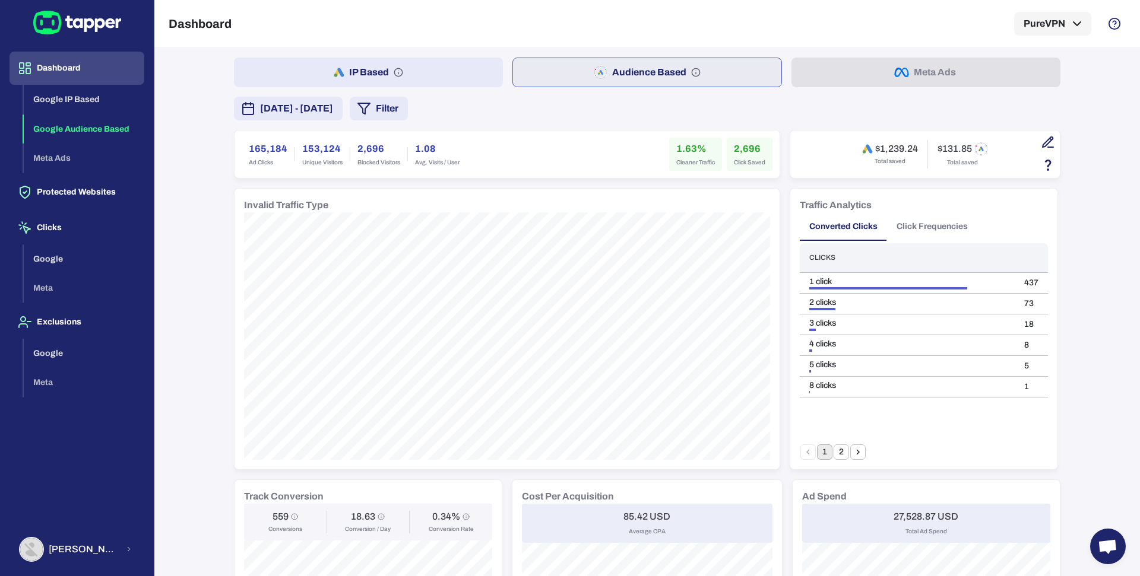
click at [434, 81] on button "IP Based" at bounding box center [368, 73] width 269 height 30
click at [371, 109] on icon "button" at bounding box center [364, 109] width 14 height 14
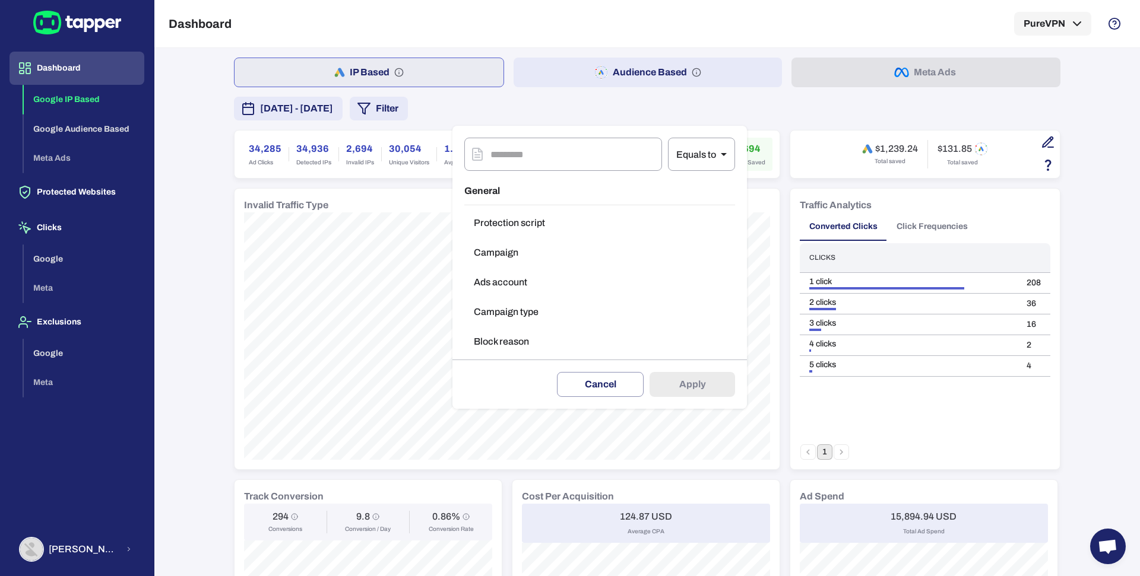
click at [511, 260] on button "Campaign" at bounding box center [599, 253] width 271 height 24
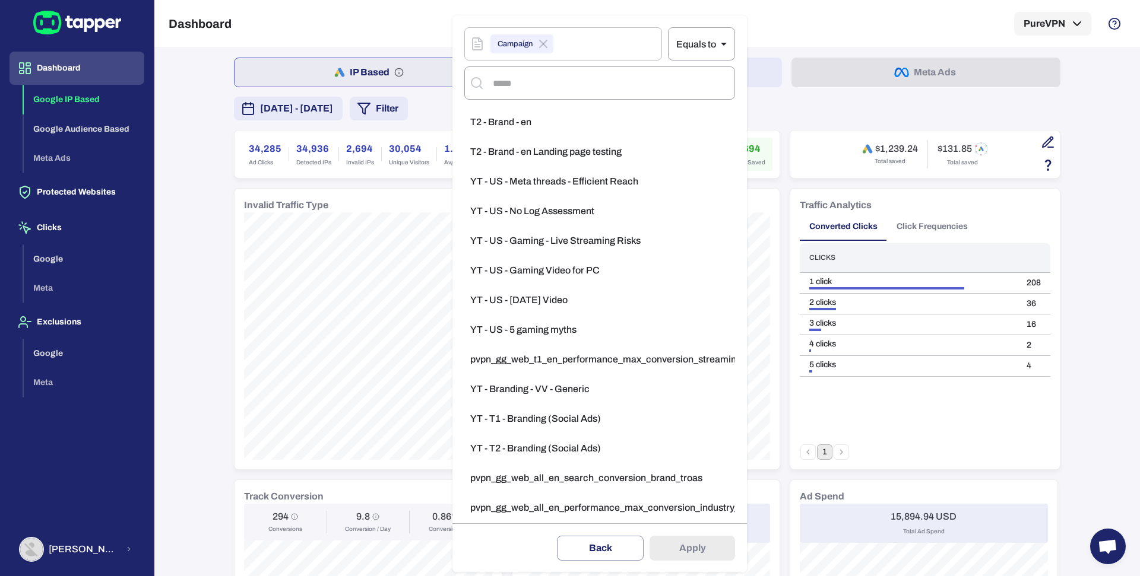
click at [164, 186] on div at bounding box center [570, 288] width 1140 height 576
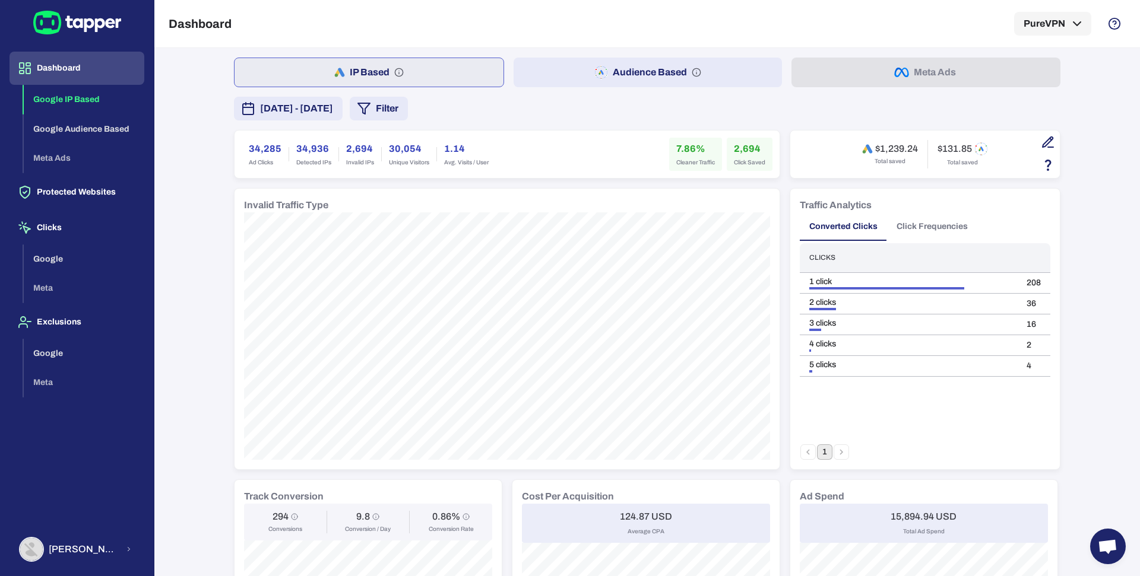
click at [408, 107] on button "Filter" at bounding box center [379, 109] width 58 height 24
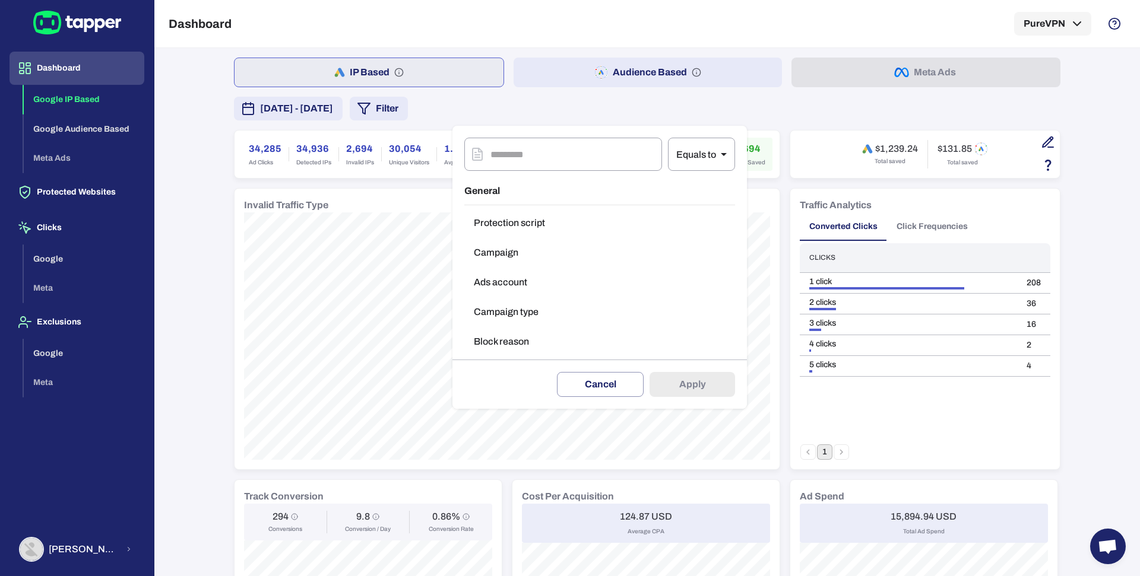
click at [512, 309] on button "Campaign type" at bounding box center [599, 312] width 271 height 24
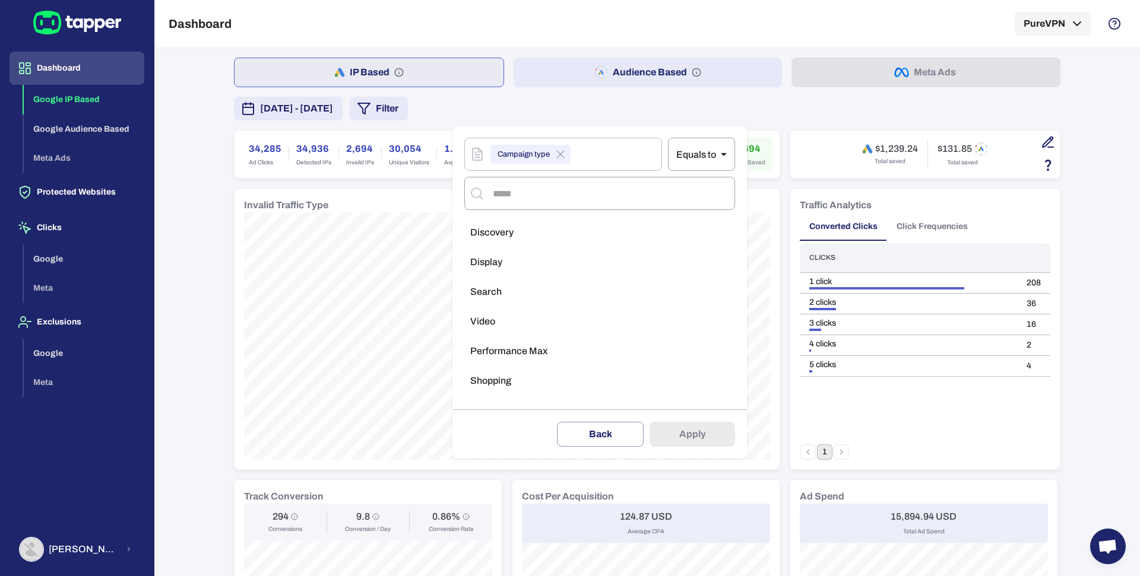
click at [511, 290] on li "Search" at bounding box center [599, 292] width 271 height 24
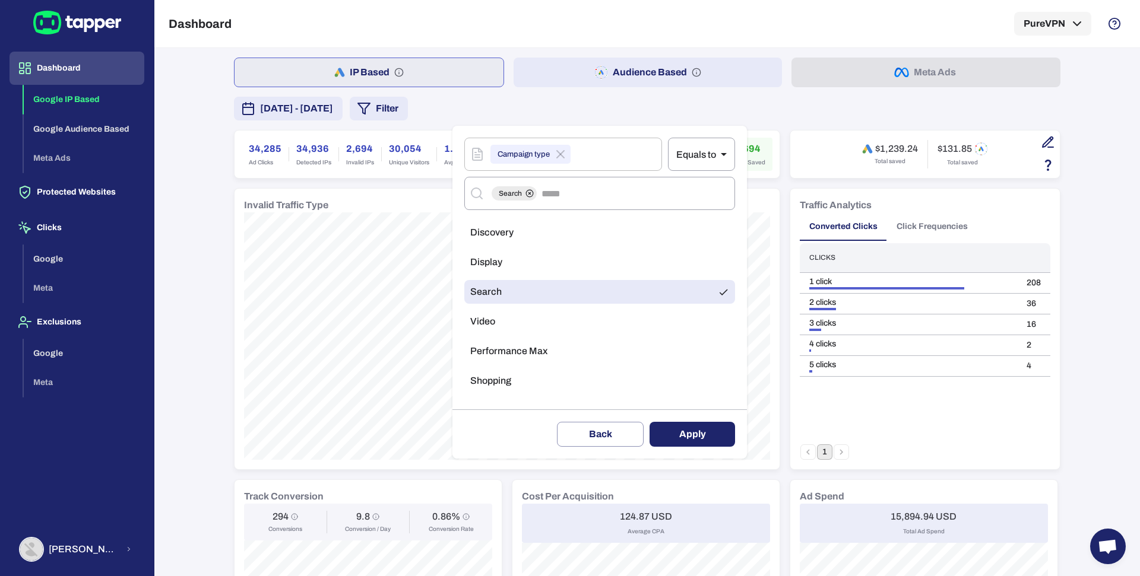
click at [667, 434] on button "Apply" at bounding box center [691, 434] width 85 height 25
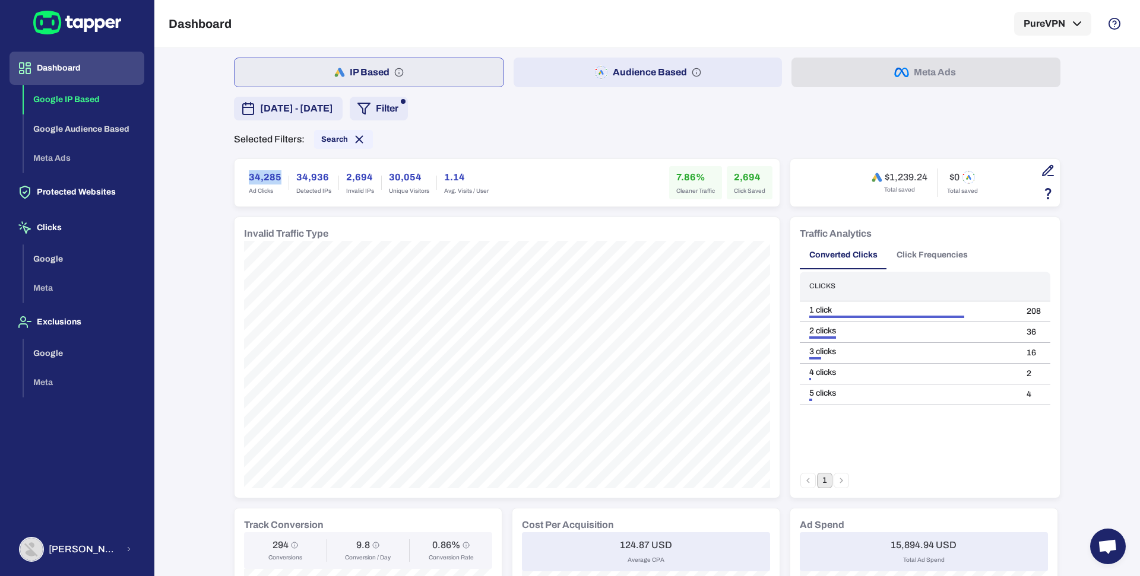
drag, startPoint x: 235, startPoint y: 179, endPoint x: 271, endPoint y: 179, distance: 35.6
click at [271, 179] on div "34,285 Ad Clicks" at bounding box center [265, 182] width 47 height 33
click at [676, 176] on h6 "7.86%" at bounding box center [695, 177] width 39 height 14
click at [737, 173] on h6 "2,694" at bounding box center [749, 177] width 31 height 14
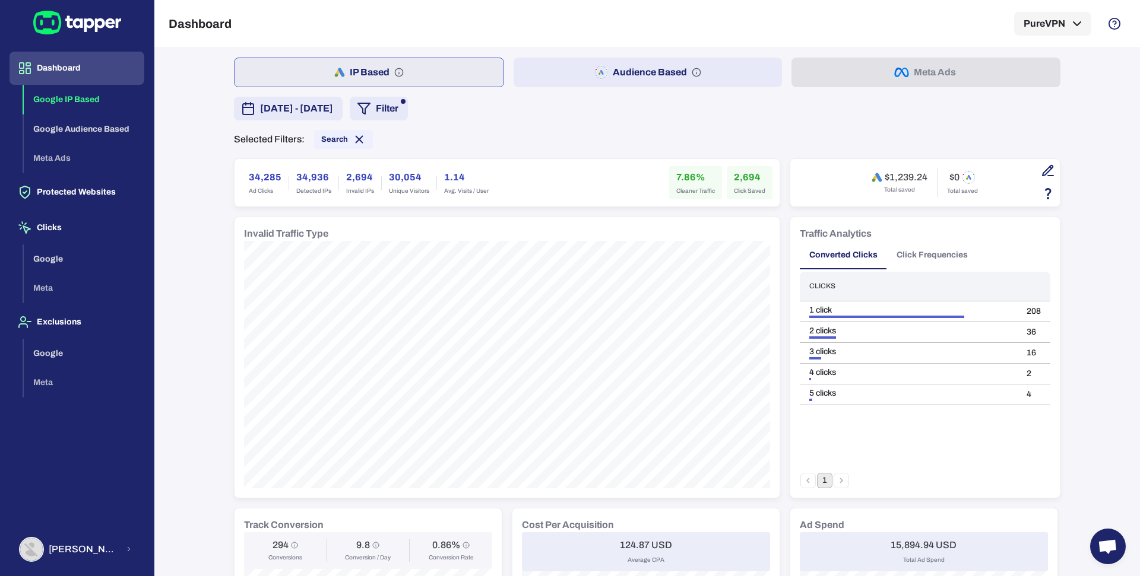
click at [737, 173] on h6 "2,694" at bounding box center [749, 177] width 31 height 14
drag, startPoint x: 885, startPoint y: 176, endPoint x: 907, endPoint y: 176, distance: 22.6
click at [907, 176] on h6 "$1,239.24" at bounding box center [906, 178] width 43 height 12
click at [353, 141] on icon at bounding box center [359, 139] width 13 height 13
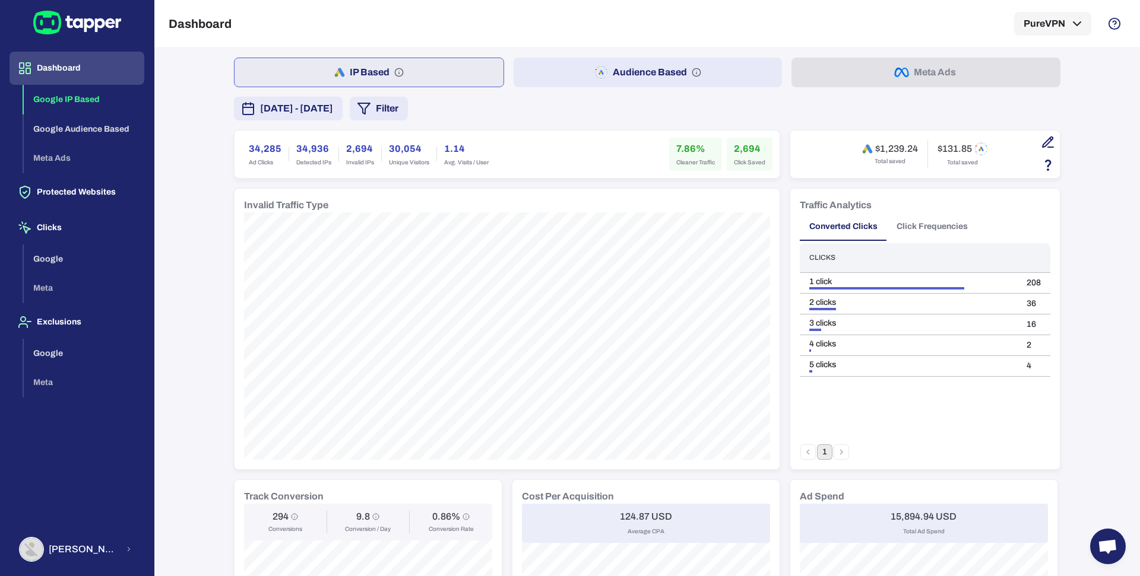
click at [554, 90] on div "IP Based Audience Based Meta Ads [DATE] - [DATE] Filter 34,285 Ad Clicks 34,936…" at bounding box center [647, 560] width 826 height 1005
click at [553, 81] on button "Audience Based" at bounding box center [647, 73] width 269 height 30
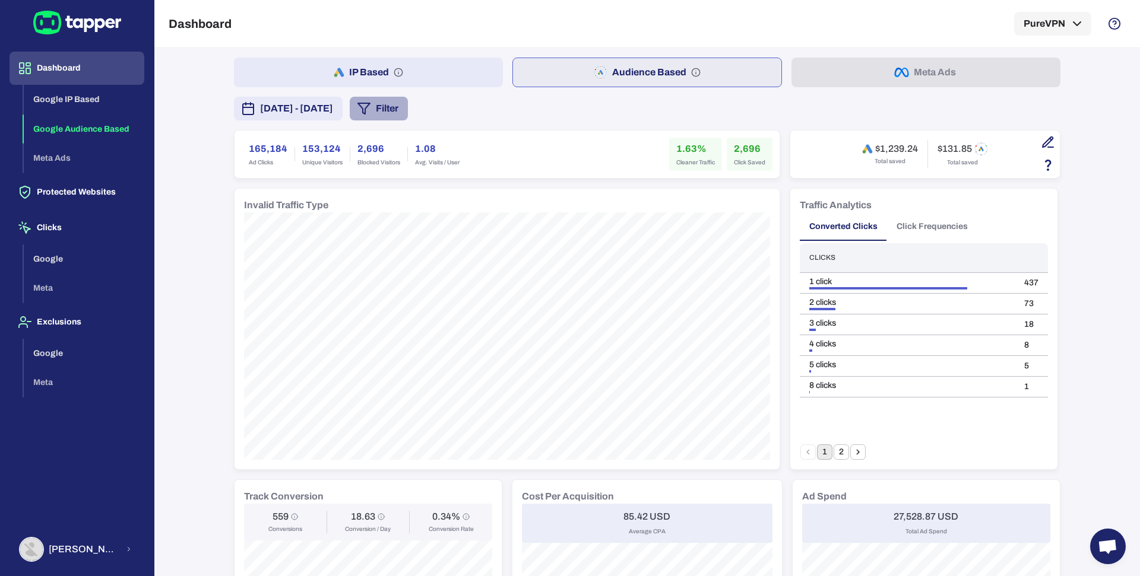
click at [408, 113] on button "Filter" at bounding box center [379, 109] width 58 height 24
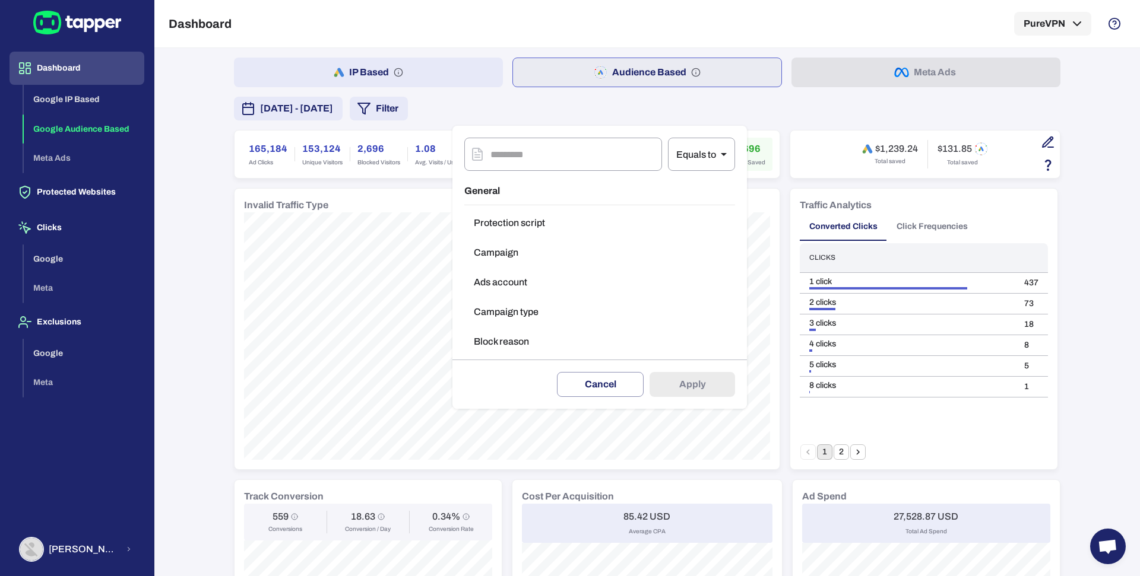
click at [528, 313] on button "Campaign type" at bounding box center [599, 312] width 271 height 24
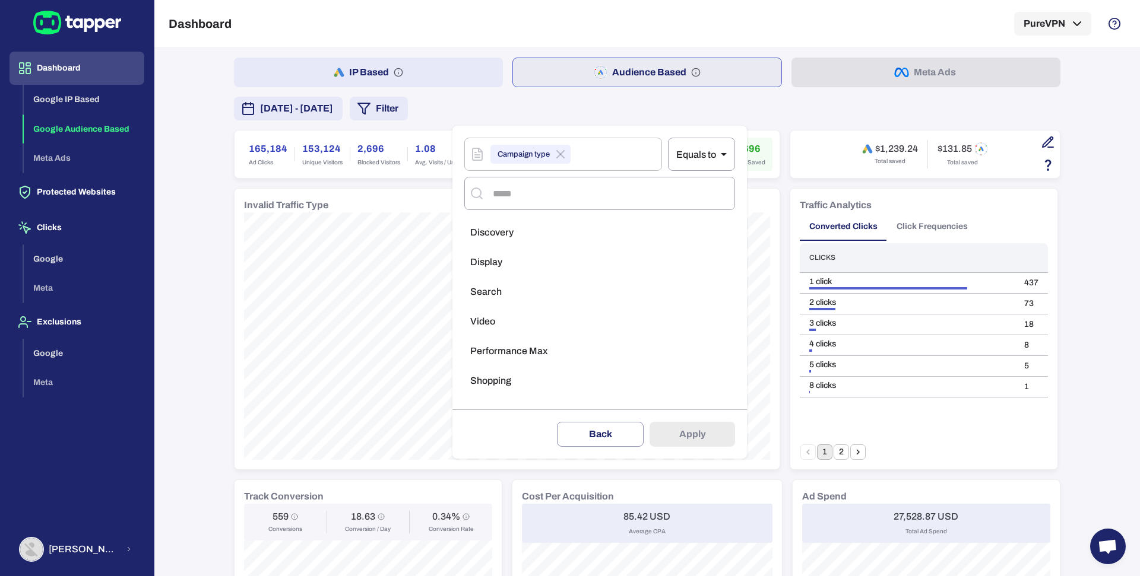
click at [508, 350] on span "Performance Max" at bounding box center [508, 351] width 77 height 12
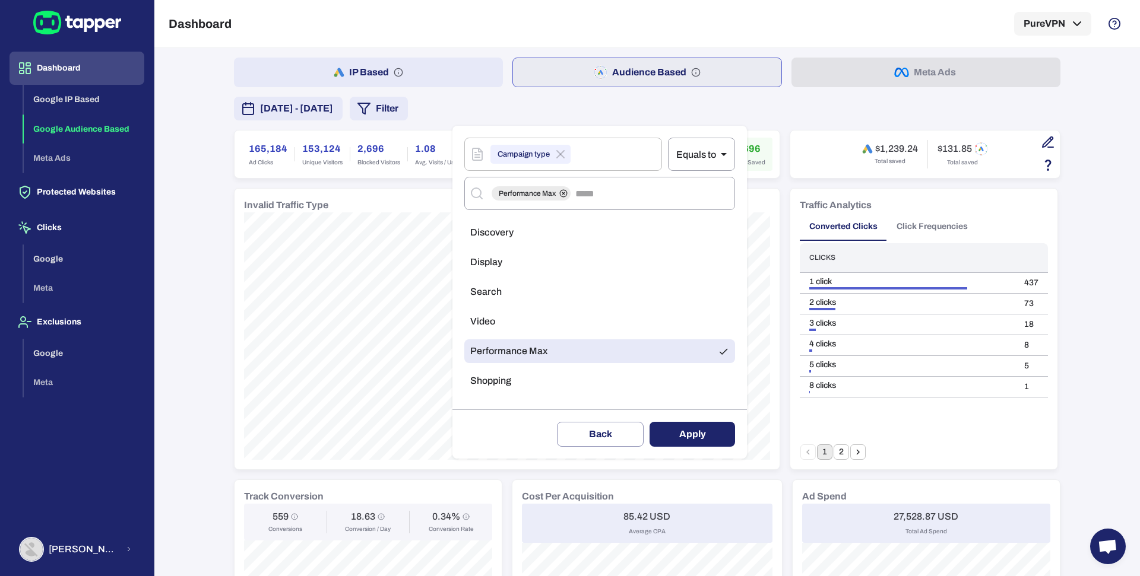
click at [518, 294] on li "Search" at bounding box center [599, 292] width 271 height 24
click at [679, 438] on button "Apply" at bounding box center [691, 434] width 85 height 25
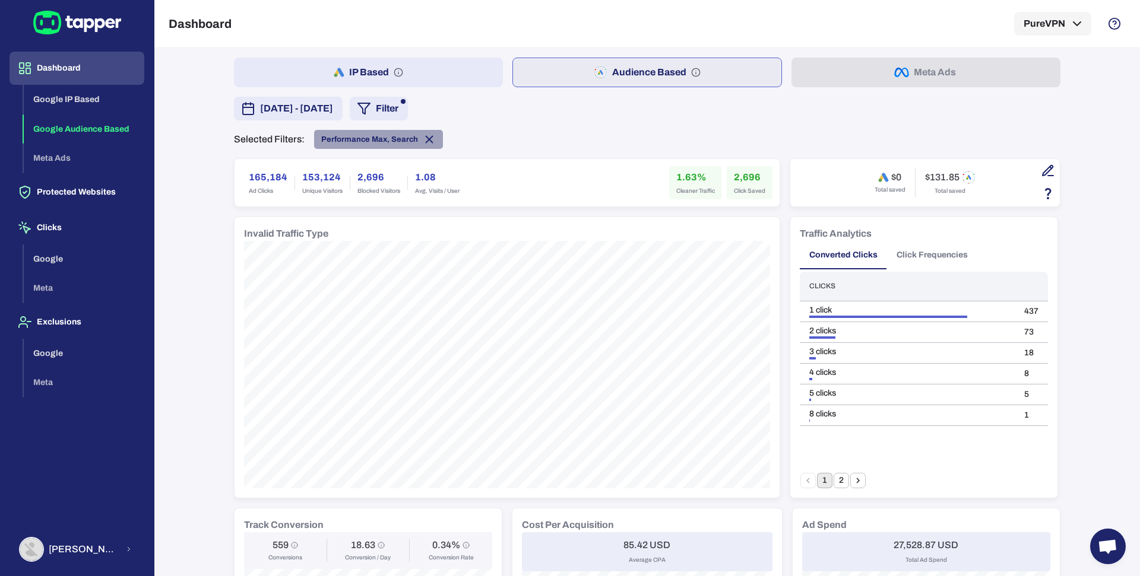
click at [426, 137] on icon at bounding box center [429, 140] width 7 height 7
